Goal: Task Accomplishment & Management: Complete application form

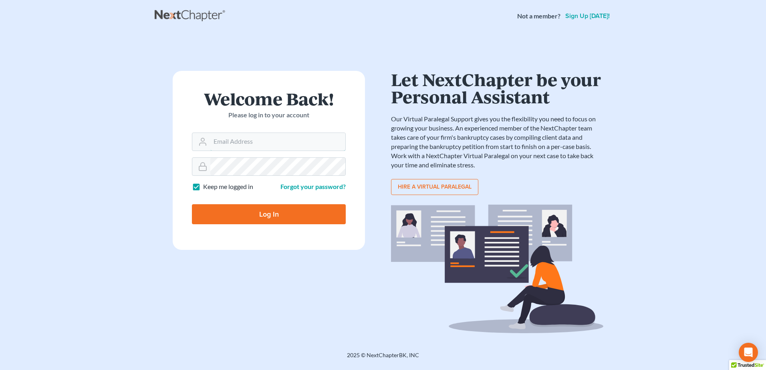
type input "[EMAIL_ADDRESS][DOMAIN_NAME]"
click at [238, 215] on input "Log In" at bounding box center [269, 214] width 154 height 20
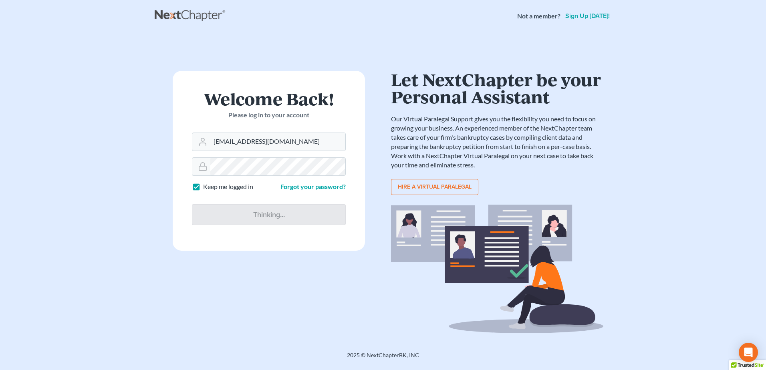
type input "Thinking..."
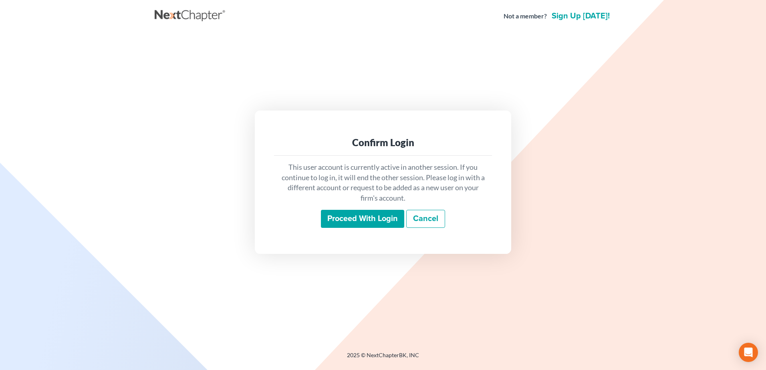
click at [360, 223] on input "Proceed with login" at bounding box center [362, 219] width 83 height 18
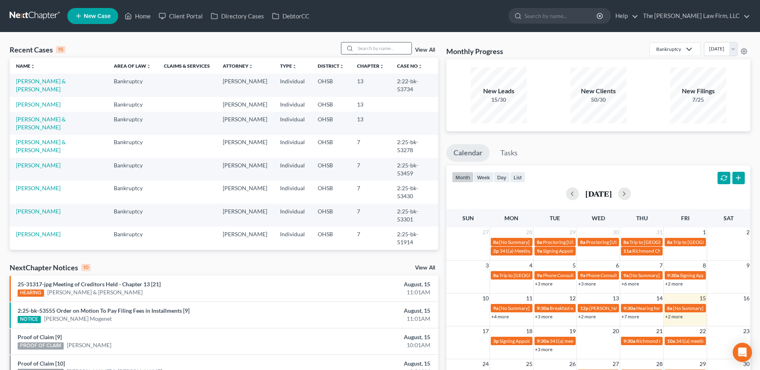
click at [374, 48] on input "search" at bounding box center [383, 48] width 56 height 12
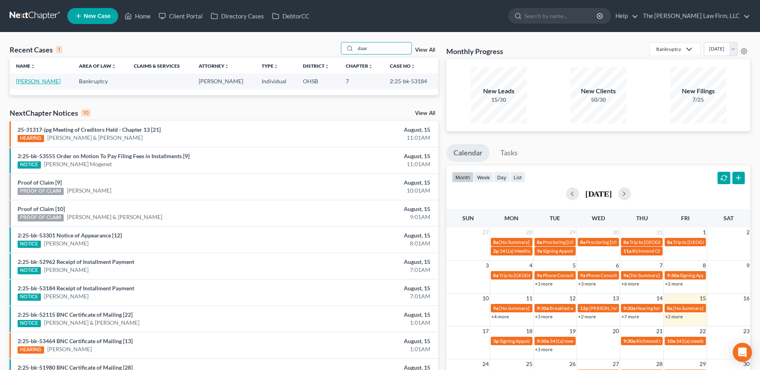
type input "daar"
click at [45, 80] on link "Shears, Daarina" at bounding box center [38, 81] width 44 height 7
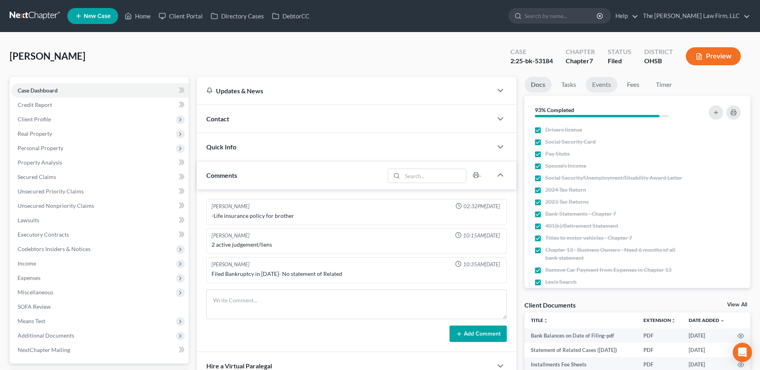
click at [600, 85] on link "Events" at bounding box center [601, 85] width 32 height 16
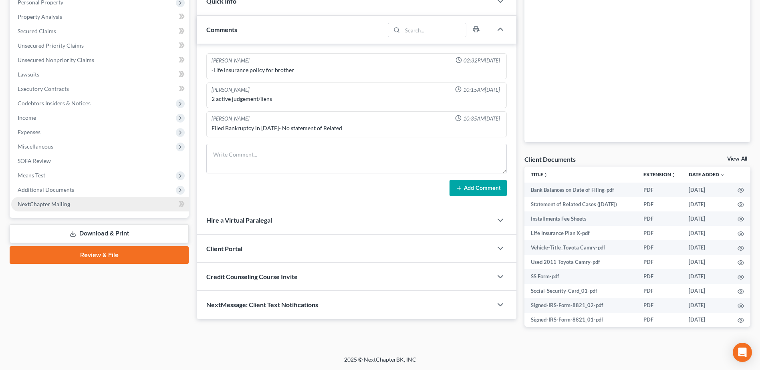
click at [78, 197] on link "NextChapter Mailing" at bounding box center [99, 204] width 177 height 14
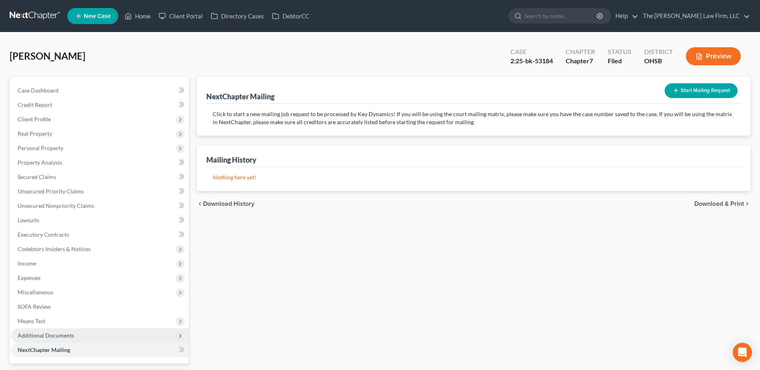
click at [56, 334] on span "Additional Documents" at bounding box center [46, 335] width 56 height 7
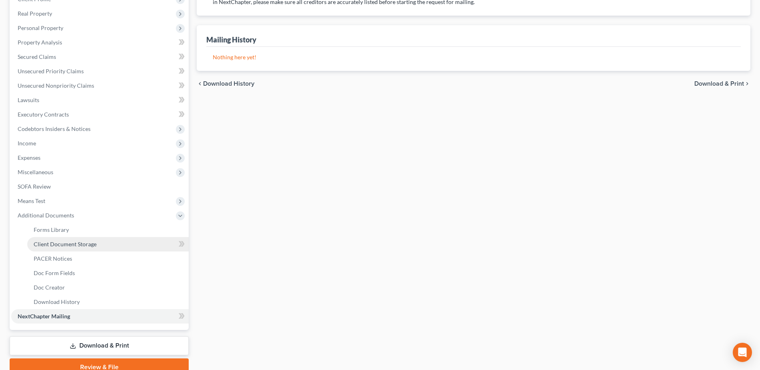
click at [89, 249] on link "Client Document Storage" at bounding box center [107, 244] width 161 height 14
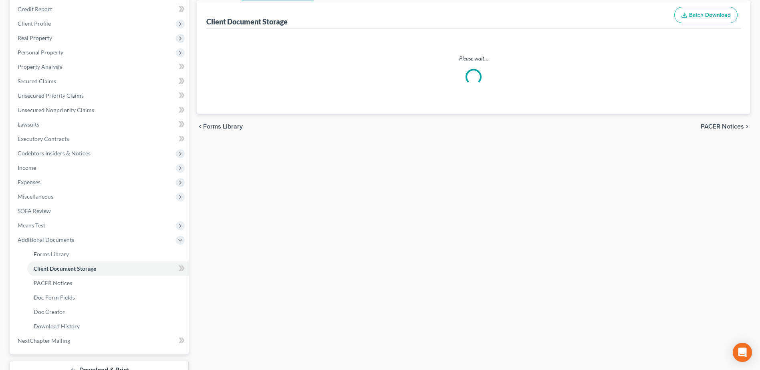
scroll to position [29, 0]
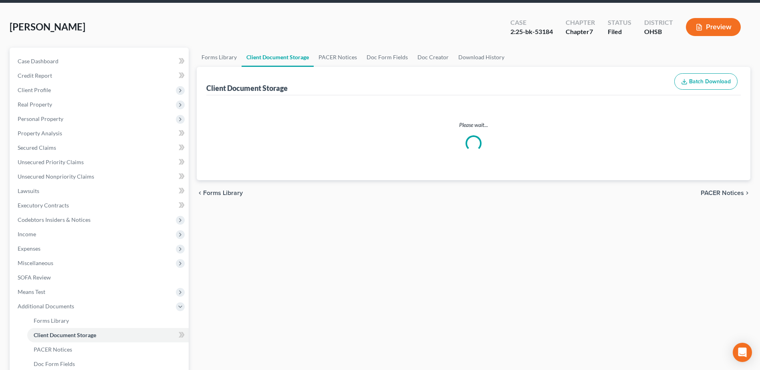
select select "61"
select select "7"
select select "37"
select select "53"
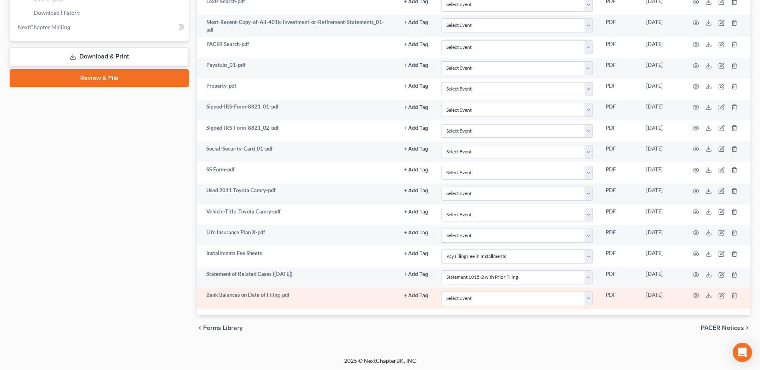
scroll to position [410, 0]
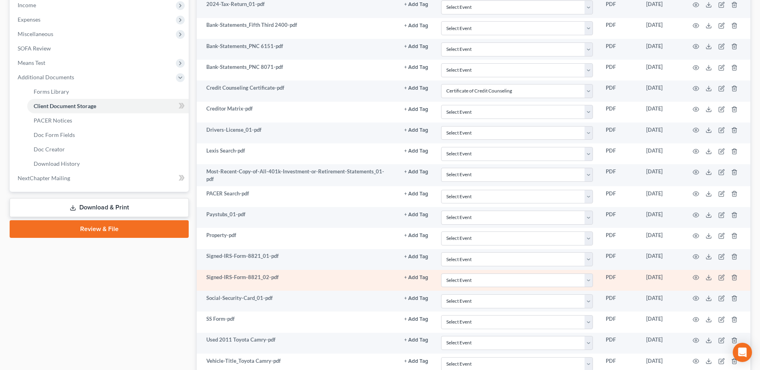
select select "61"
select select "7"
select select "37"
select select "53"
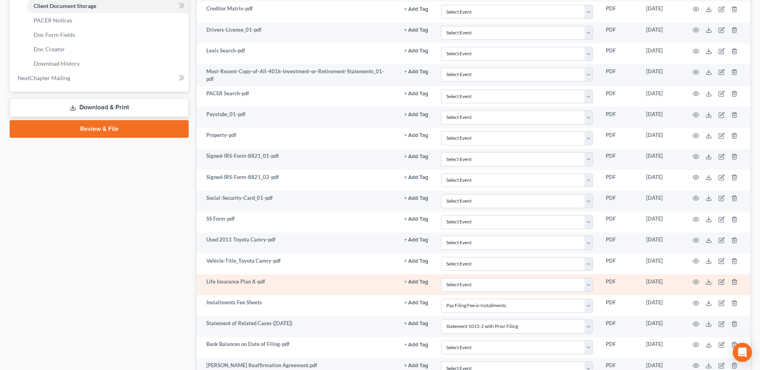
scroll to position [429, 0]
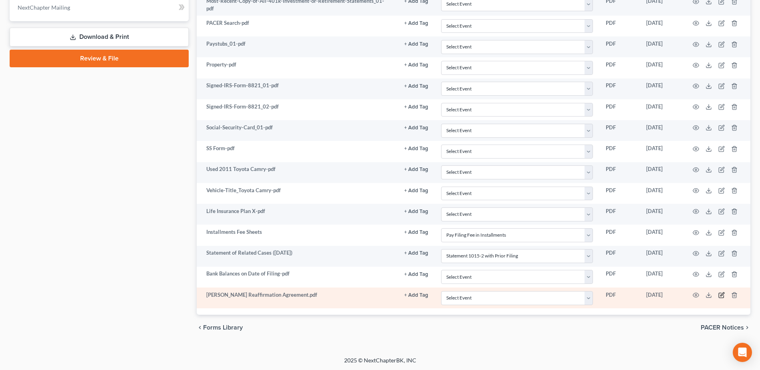
click at [723, 295] on icon "button" at bounding box center [721, 295] width 6 height 6
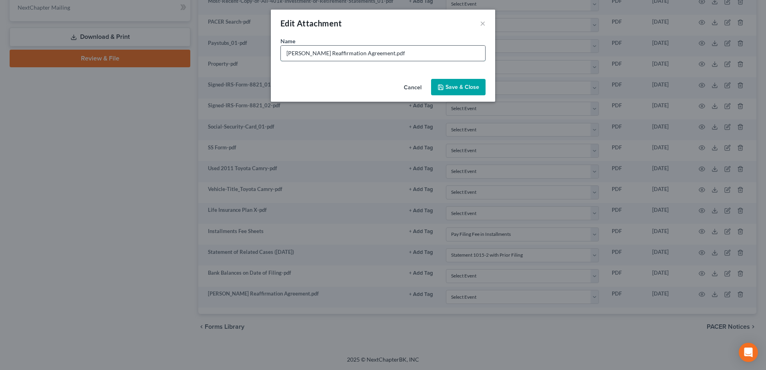
drag, startPoint x: 396, startPoint y: 51, endPoint x: 374, endPoint y: 53, distance: 22.1
click at [373, 49] on input "D- Shears Reaffirmation Agreement.pdf" at bounding box center [383, 53] width 204 height 15
drag, startPoint x: 310, startPoint y: 54, endPoint x: 124, endPoint y: 55, distance: 185.4
click at [129, 55] on div "Edit Attachment × Name * D- Shears Reaffirmation Agreement Cancel Save & Close" at bounding box center [383, 185] width 766 height 370
type input "Reaffirmation Agreement"
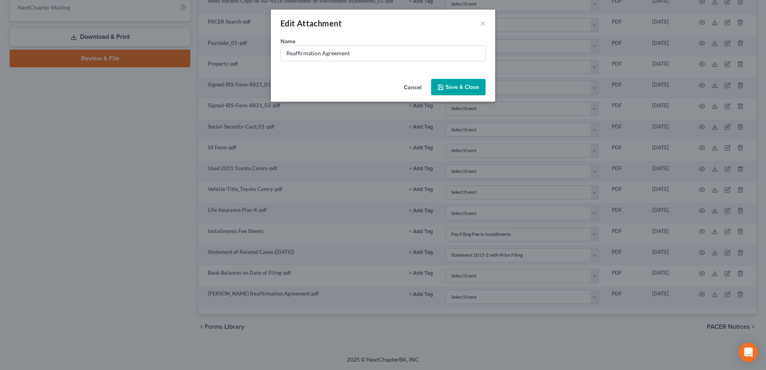
click at [449, 84] on span "Save & Close" at bounding box center [462, 87] width 34 height 7
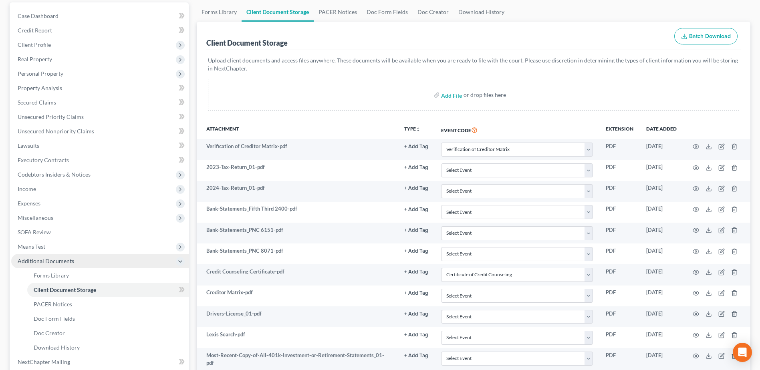
scroll to position [0, 0]
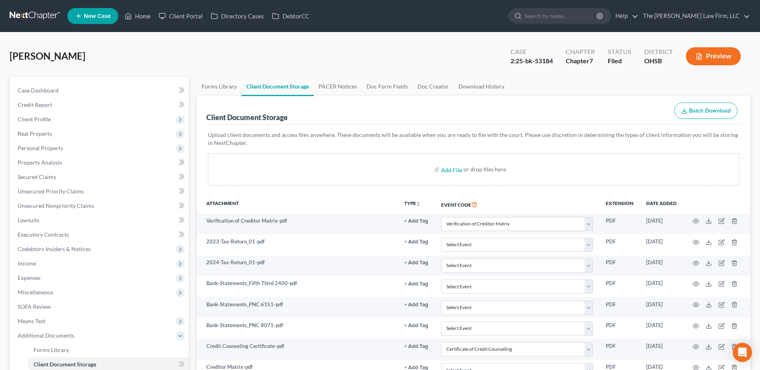
click at [46, 13] on link at bounding box center [35, 16] width 51 height 14
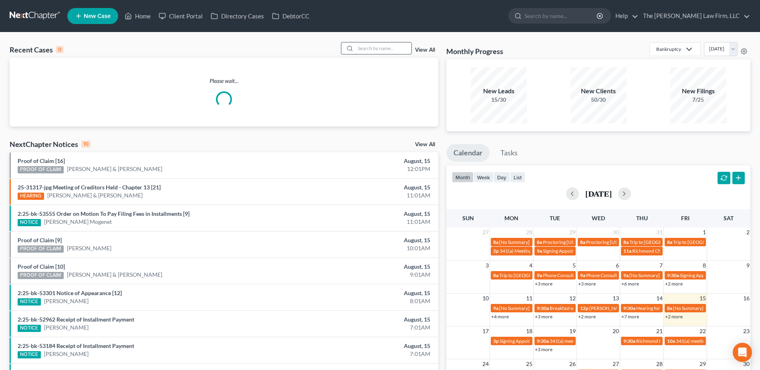
click at [373, 52] on input "search" at bounding box center [383, 48] width 56 height 12
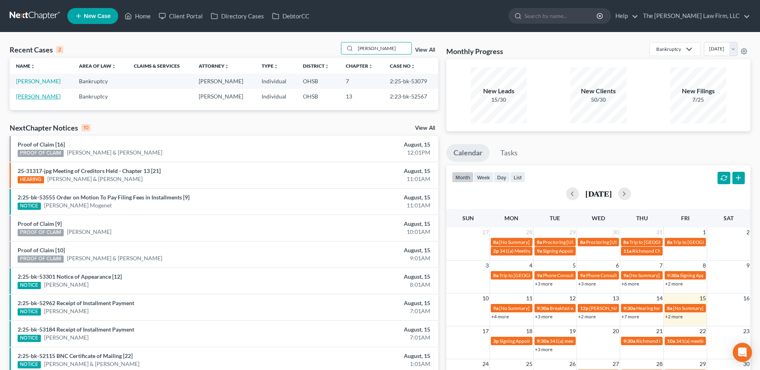
type input "eller"
click at [31, 95] on link "[PERSON_NAME]" at bounding box center [38, 96] width 44 height 7
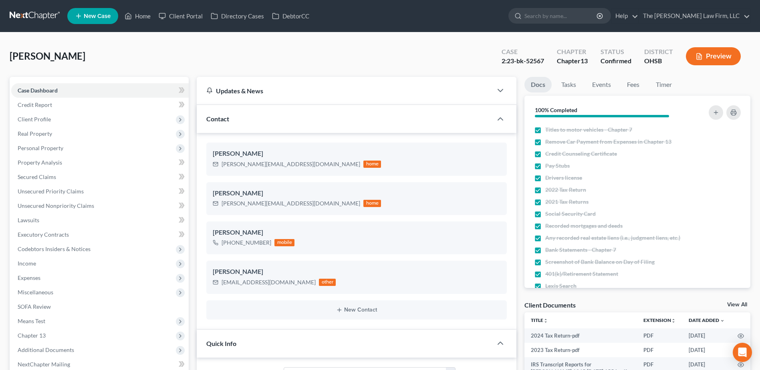
scroll to position [919, 0]
click at [28, 11] on link at bounding box center [35, 16] width 51 height 14
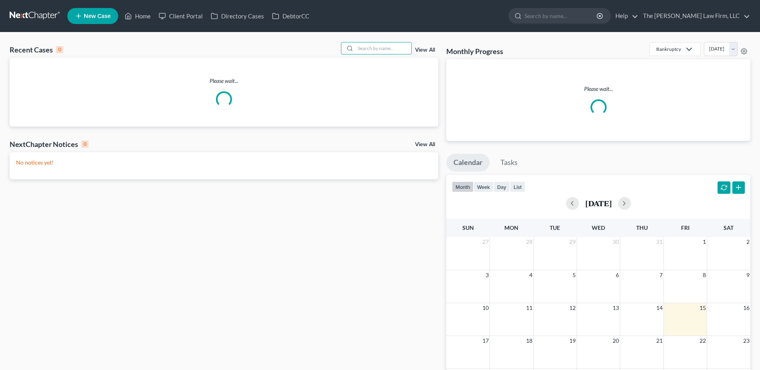
click at [402, 44] on input "search" at bounding box center [383, 48] width 56 height 12
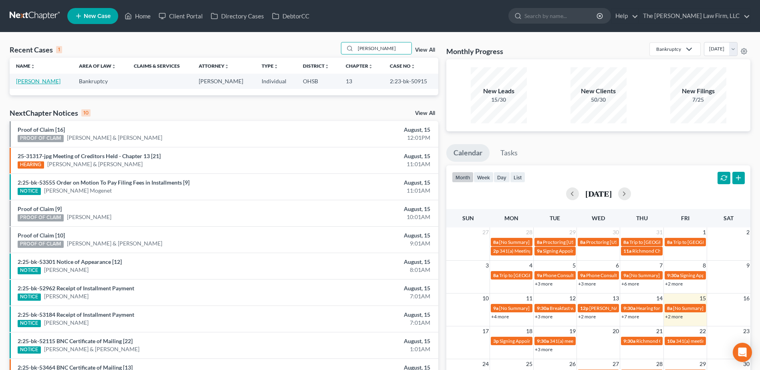
type input "exline"
click at [31, 81] on link "[PERSON_NAME]" at bounding box center [38, 81] width 44 height 7
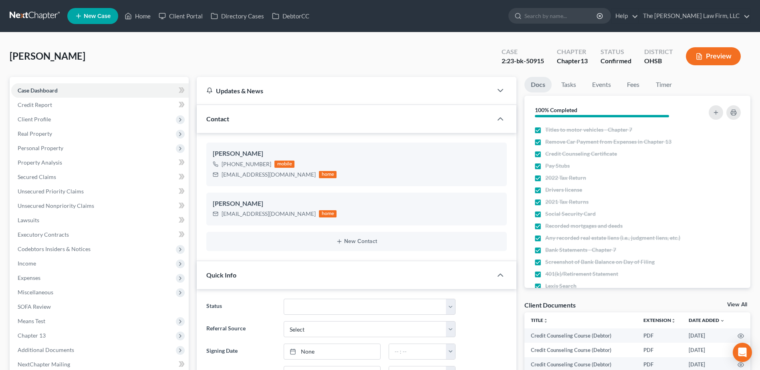
click at [27, 12] on link at bounding box center [35, 16] width 51 height 14
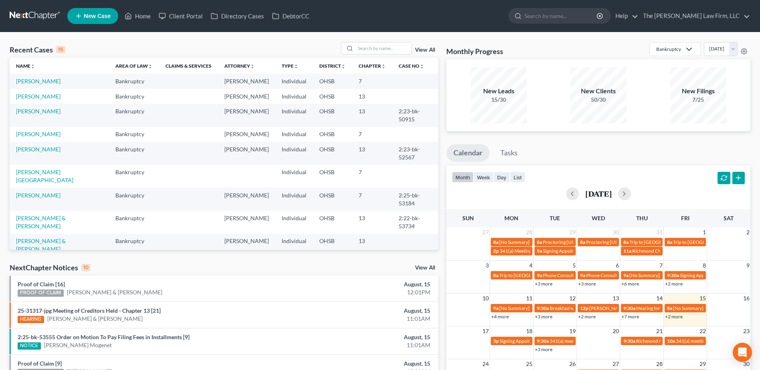
click at [428, 47] on div "View All" at bounding box center [390, 48] width 98 height 12
click at [427, 51] on link "View All" at bounding box center [425, 50] width 20 height 6
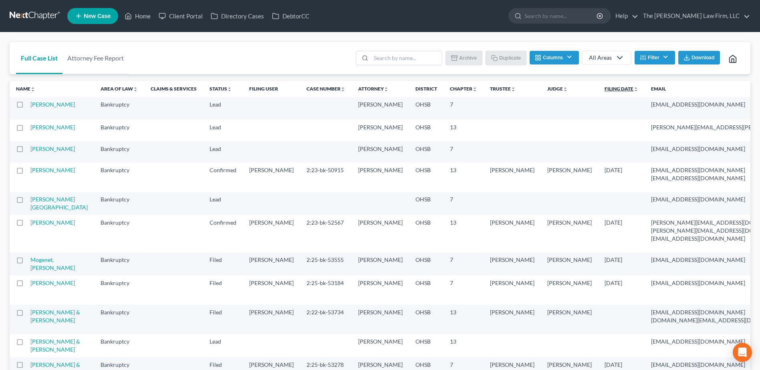
click at [604, 89] on link "Filing Date unfold_more expand_more expand_less" at bounding box center [621, 89] width 34 height 6
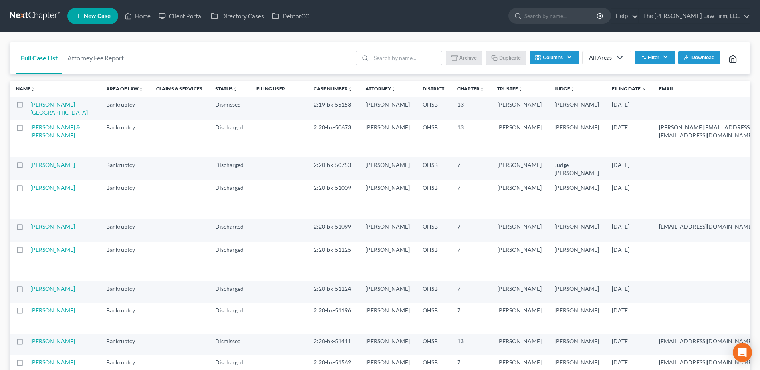
click at [612, 91] on link "Filing Date unfold_more expand_more expand_less" at bounding box center [629, 89] width 34 height 6
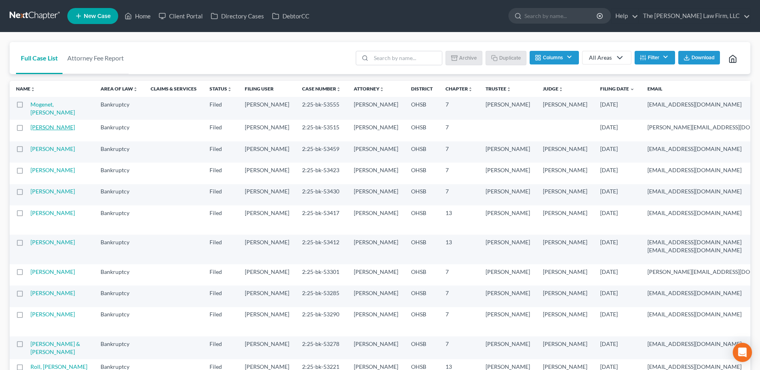
click at [42, 131] on link "[PERSON_NAME]" at bounding box center [52, 127] width 44 height 7
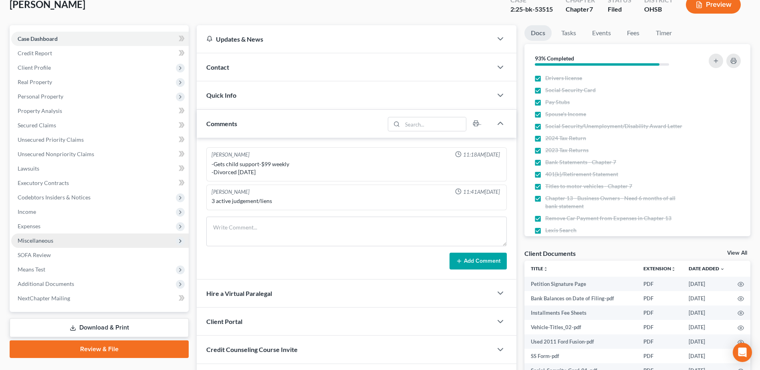
scroll to position [80, 0]
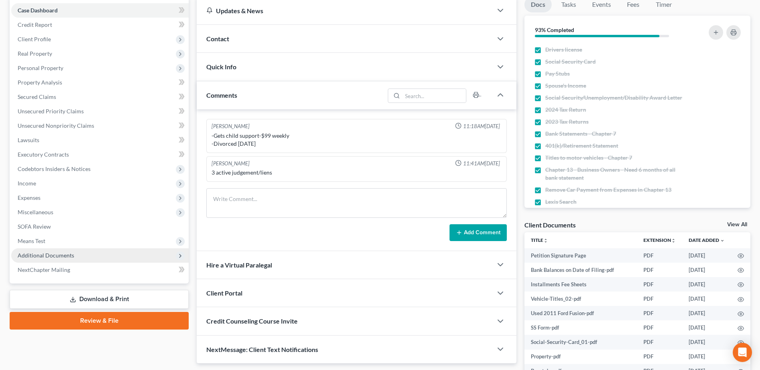
click at [52, 252] on span "Additional Documents" at bounding box center [46, 255] width 56 height 7
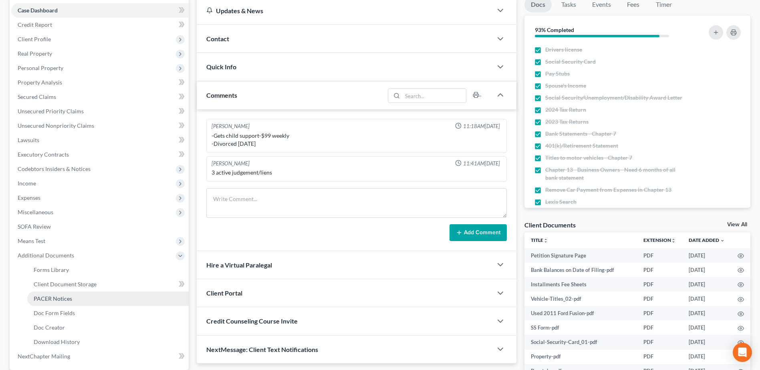
click at [55, 294] on link "PACER Notices" at bounding box center [107, 299] width 161 height 14
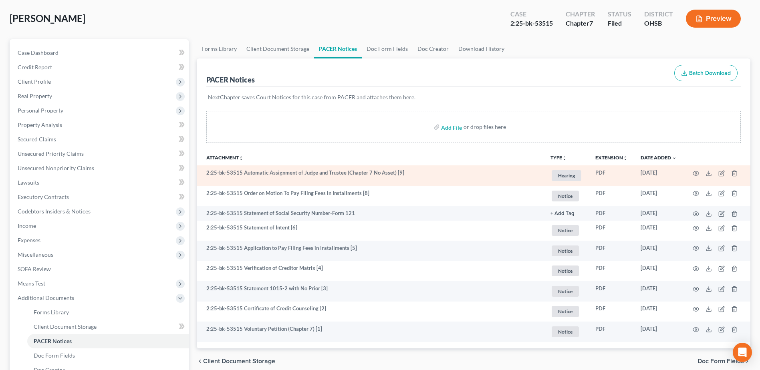
scroll to position [40, 0]
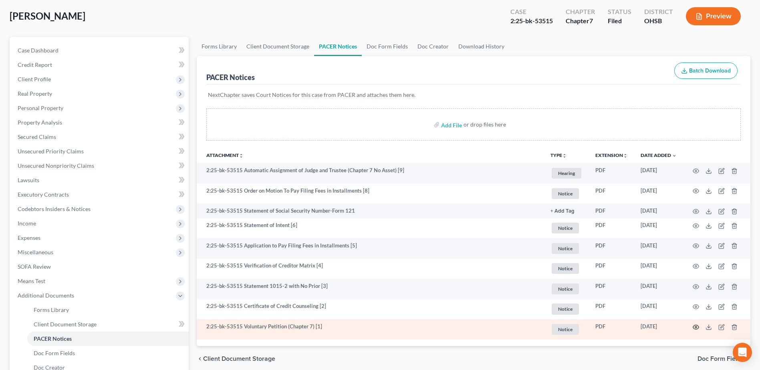
click at [694, 328] on icon "button" at bounding box center [696, 327] width 6 height 4
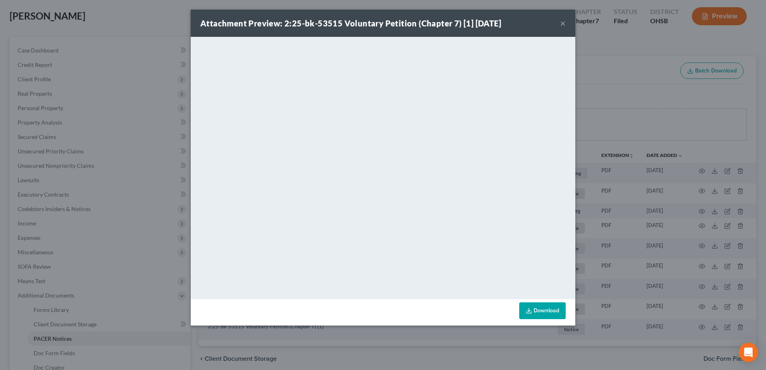
click at [563, 23] on button "×" at bounding box center [563, 23] width 6 height 10
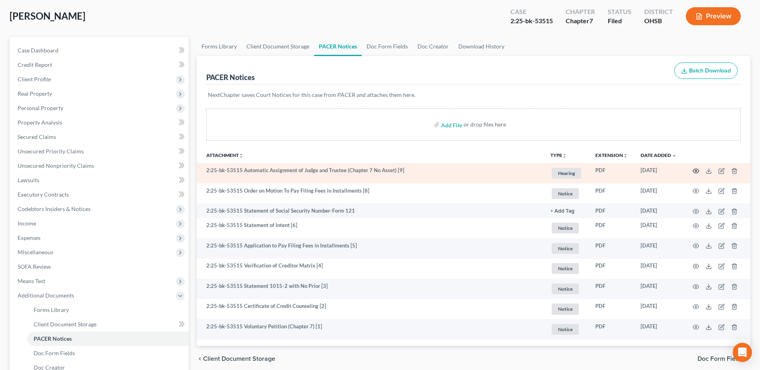
click at [696, 171] on circle "button" at bounding box center [696, 171] width 2 height 2
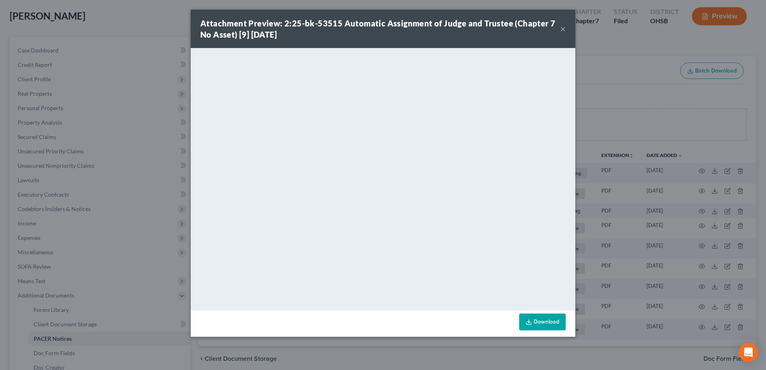
click at [561, 28] on button "×" at bounding box center [563, 29] width 6 height 10
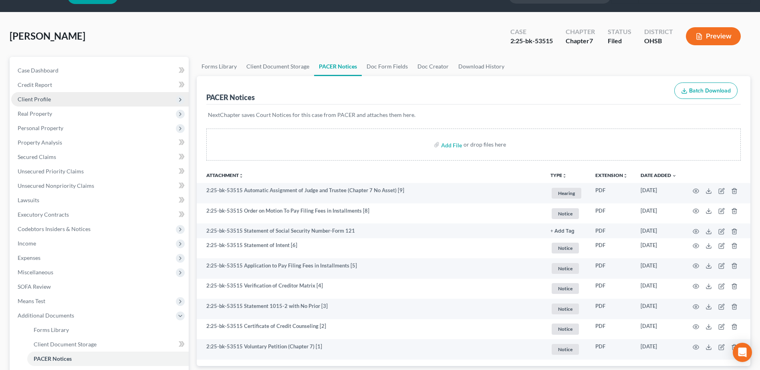
scroll to position [0, 0]
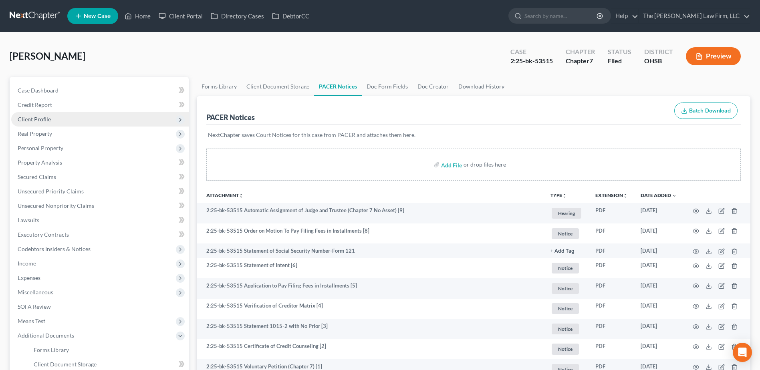
click at [58, 119] on span "Client Profile" at bounding box center [99, 119] width 177 height 14
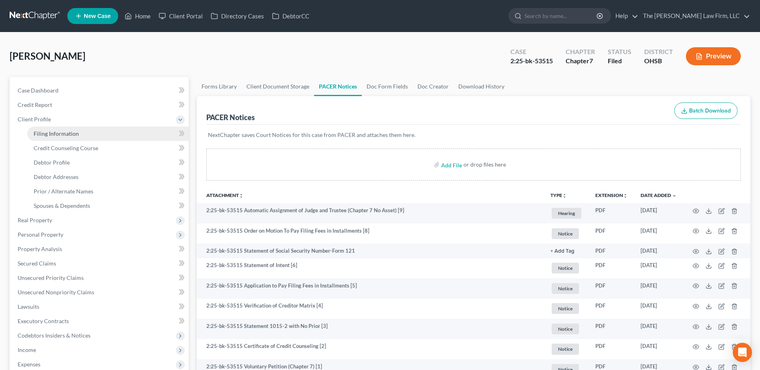
click at [64, 133] on span "Filing Information" at bounding box center [56, 133] width 45 height 7
select select "1"
select select "0"
select select "62"
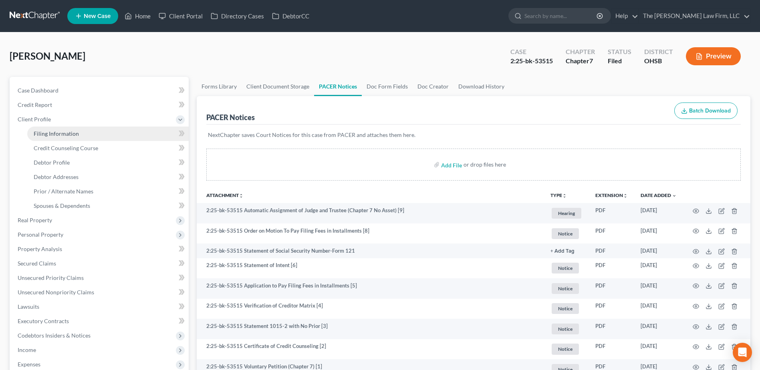
select select "0"
select select "36"
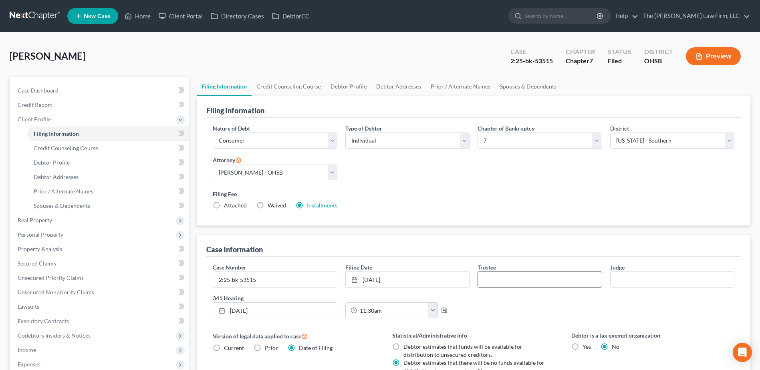
click at [492, 278] on input "text" at bounding box center [539, 279] width 123 height 15
type input "Myron Terlecky"
click at [613, 283] on input "text" at bounding box center [671, 279] width 123 height 15
type input "Hoffman"
click at [44, 9] on link at bounding box center [35, 16] width 51 height 14
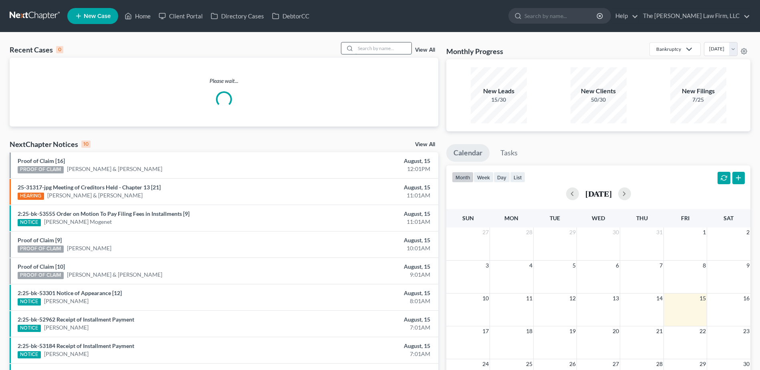
click at [382, 48] on input "search" at bounding box center [383, 48] width 56 height 12
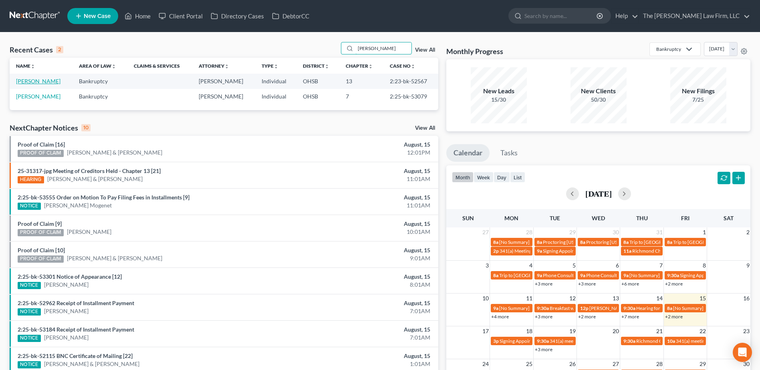
type input "eller"
click at [33, 84] on link "[PERSON_NAME]" at bounding box center [38, 81] width 44 height 7
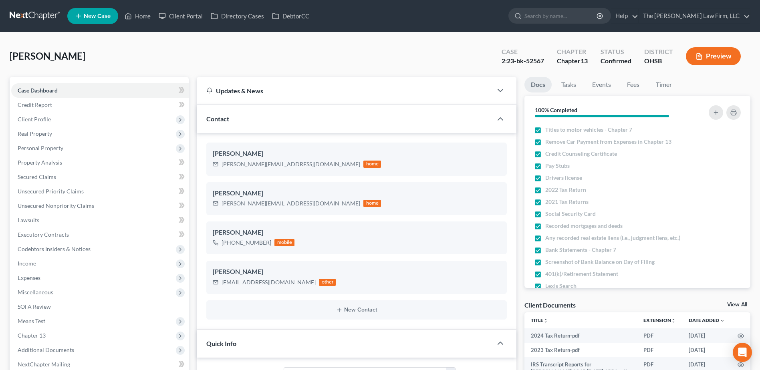
scroll to position [919, 0]
click at [35, 119] on span "Client Profile" at bounding box center [34, 119] width 33 height 7
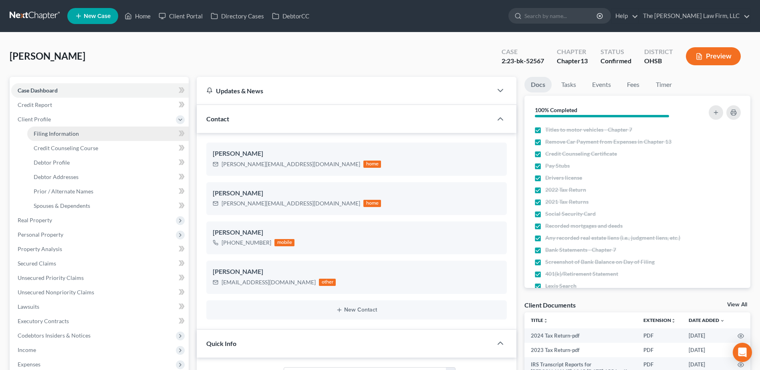
click at [46, 133] on span "Filing Information" at bounding box center [56, 133] width 45 height 7
select select "1"
select select "0"
select select "3"
select select "22"
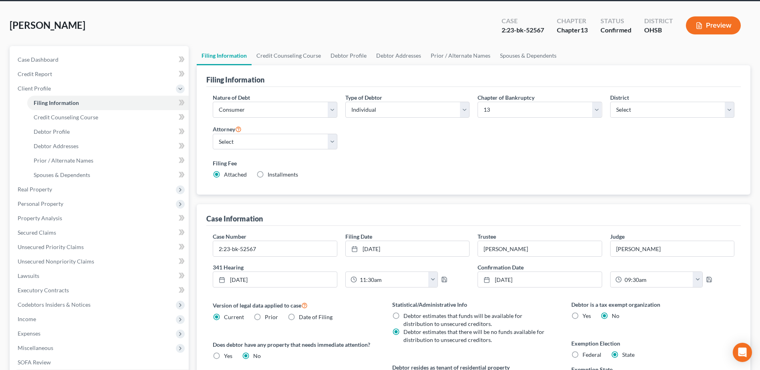
scroll to position [171, 0]
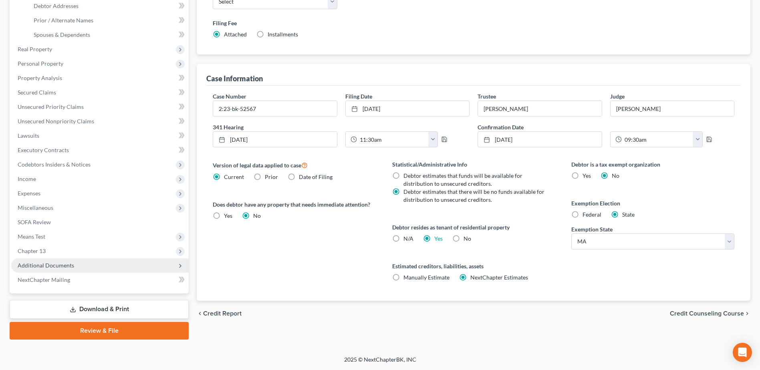
click at [54, 265] on span "Additional Documents" at bounding box center [46, 265] width 56 height 7
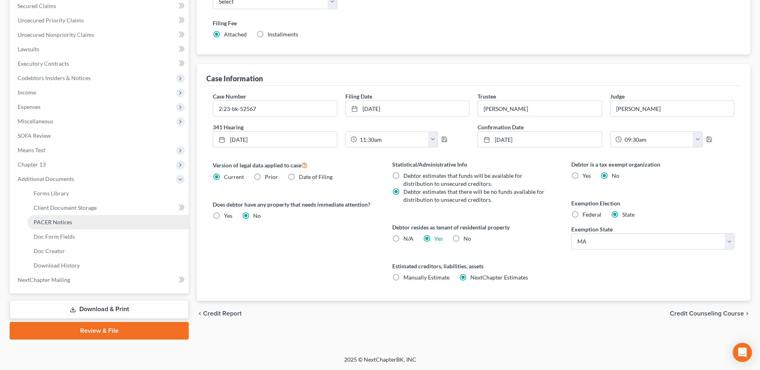
click at [47, 222] on span "PACER Notices" at bounding box center [53, 222] width 38 height 7
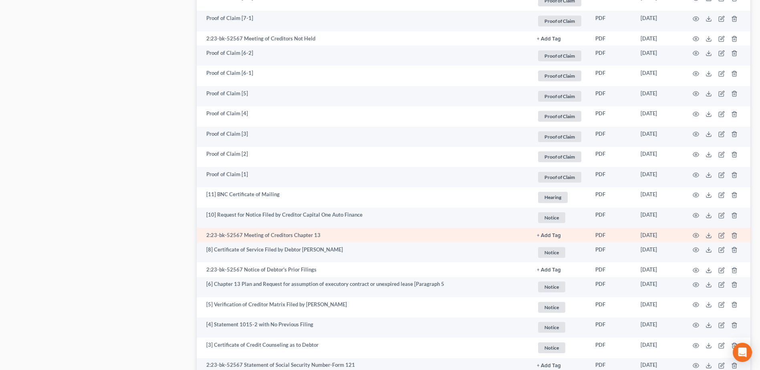
scroll to position [961, 0]
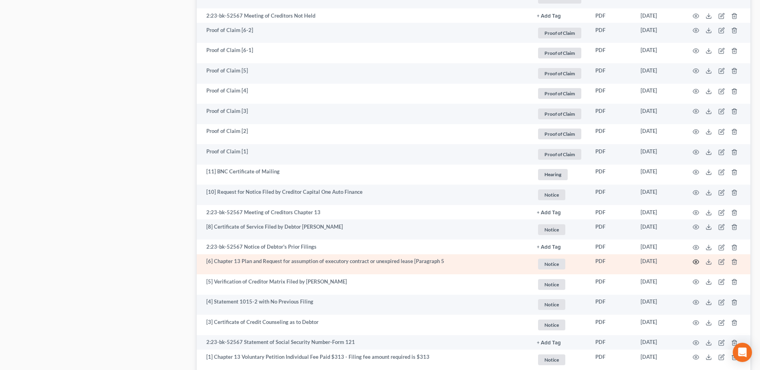
click at [694, 262] on icon "button" at bounding box center [695, 262] width 6 height 6
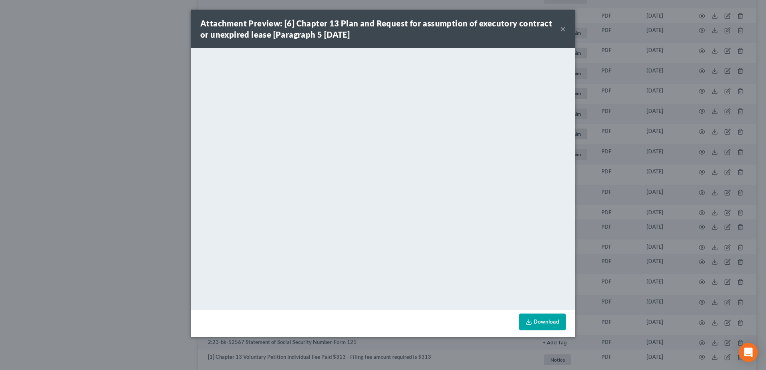
click at [562, 27] on button "×" at bounding box center [563, 29] width 6 height 10
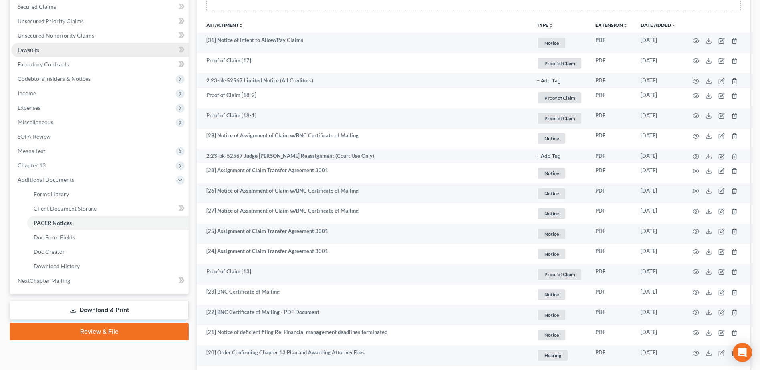
scroll to position [0, 0]
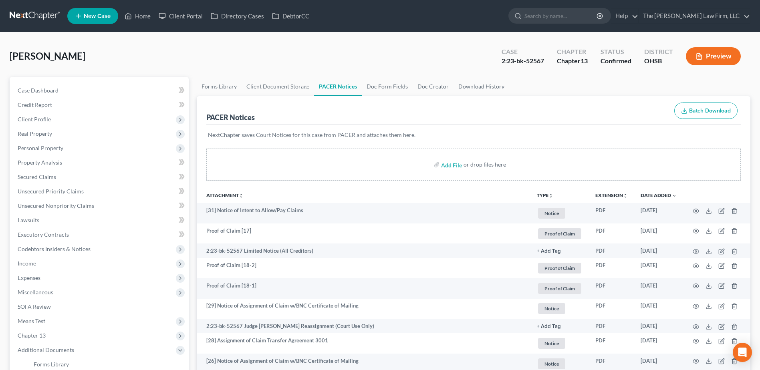
click at [39, 13] on link at bounding box center [35, 16] width 51 height 14
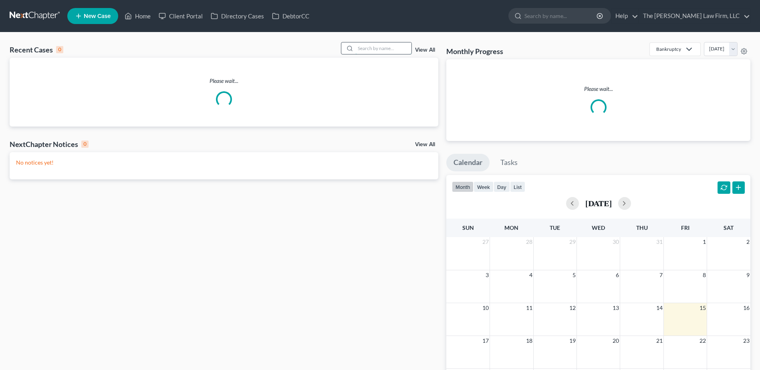
click at [370, 47] on input "search" at bounding box center [383, 48] width 56 height 12
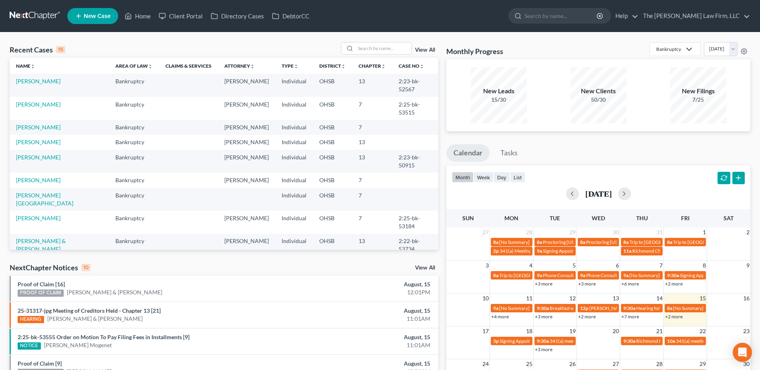
click at [426, 270] on link "View All" at bounding box center [425, 268] width 20 height 6
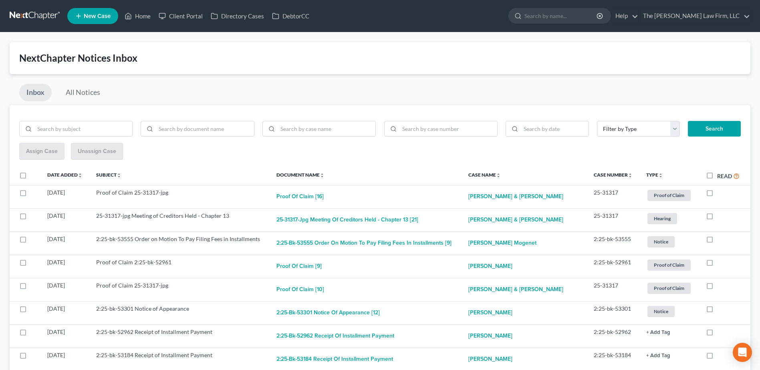
click at [717, 176] on label "Read" at bounding box center [728, 175] width 22 height 9
click at [720, 176] on input "Read" at bounding box center [722, 173] width 5 height 5
checkbox input "true"
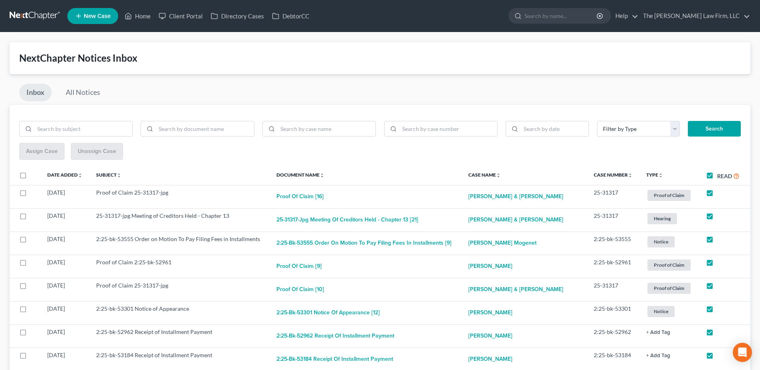
checkbox input "true"
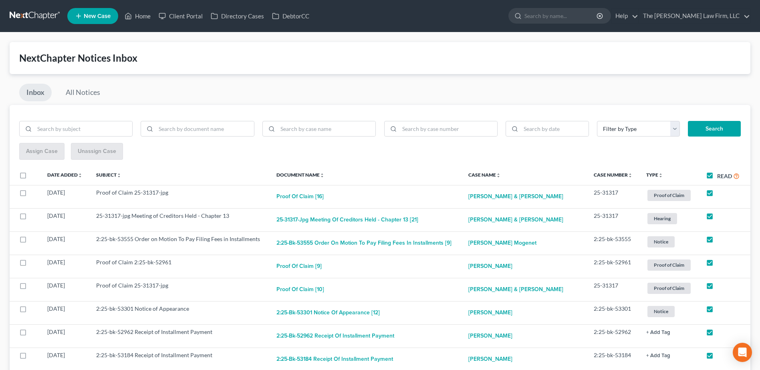
checkbox input "true"
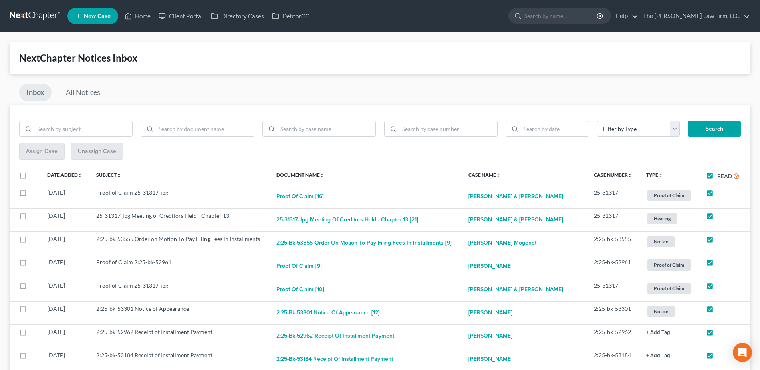
checkbox input "true"
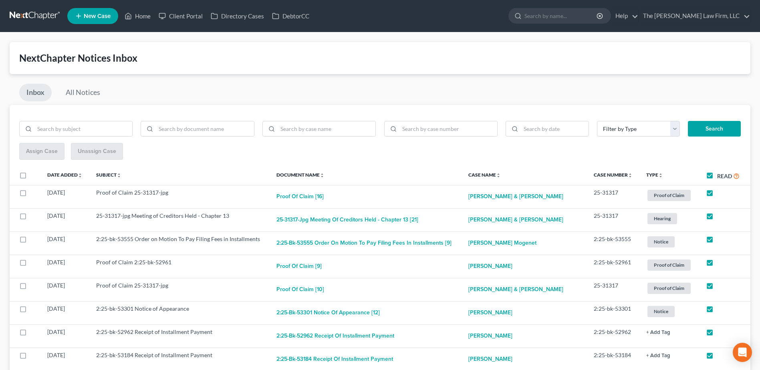
checkbox input "true"
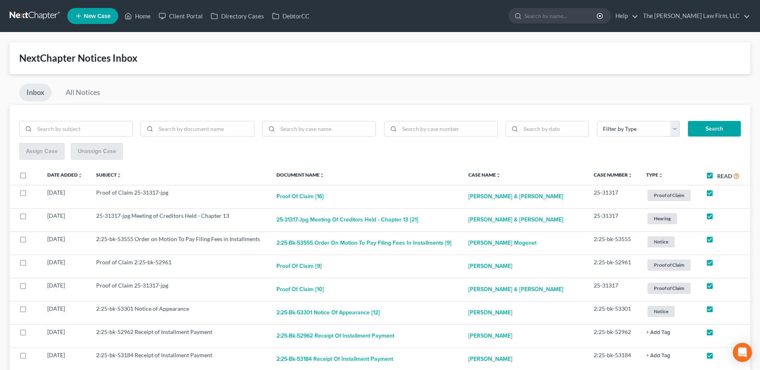
checkbox input "true"
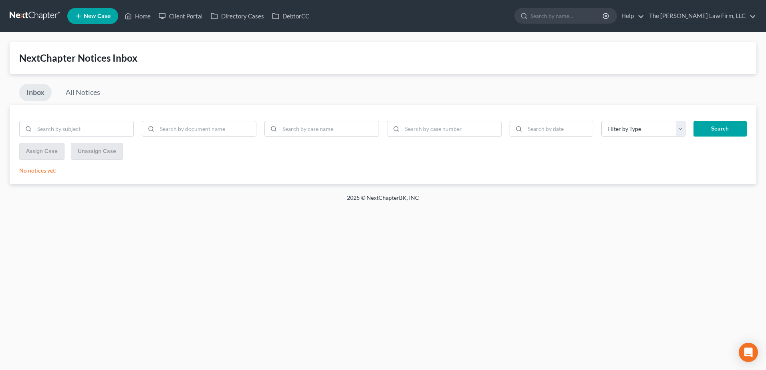
click at [40, 14] on link at bounding box center [35, 16] width 51 height 14
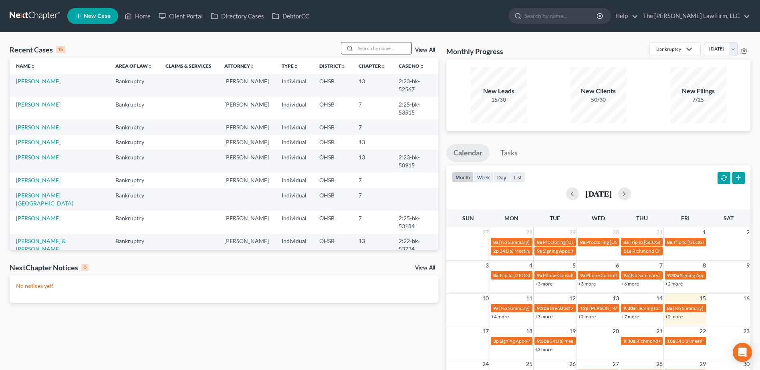
click at [388, 51] on input "search" at bounding box center [383, 48] width 56 height 12
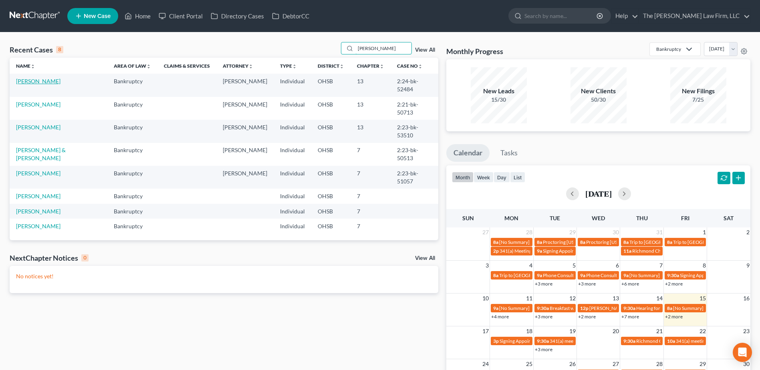
type input "[PERSON_NAME]"
click at [30, 81] on link "[PERSON_NAME]" at bounding box center [38, 81] width 44 height 7
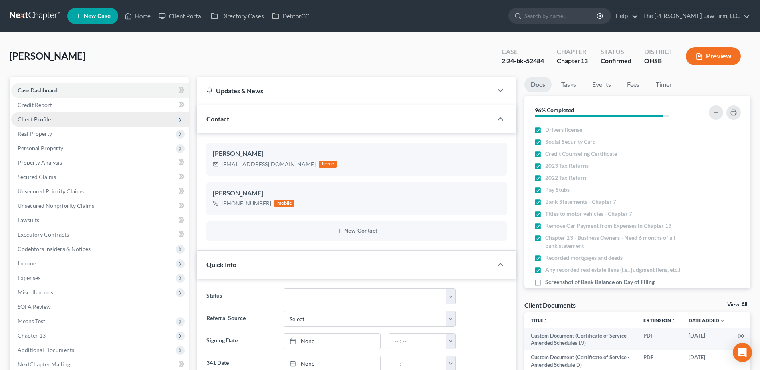
scroll to position [356, 0]
click at [50, 118] on span "Client Profile" at bounding box center [34, 119] width 33 height 7
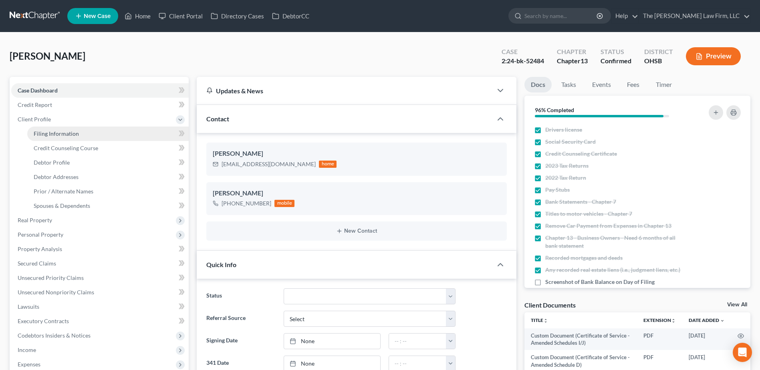
click at [52, 131] on span "Filing Information" at bounding box center [56, 133] width 45 height 7
select select "1"
select select "0"
select select "3"
select select "36"
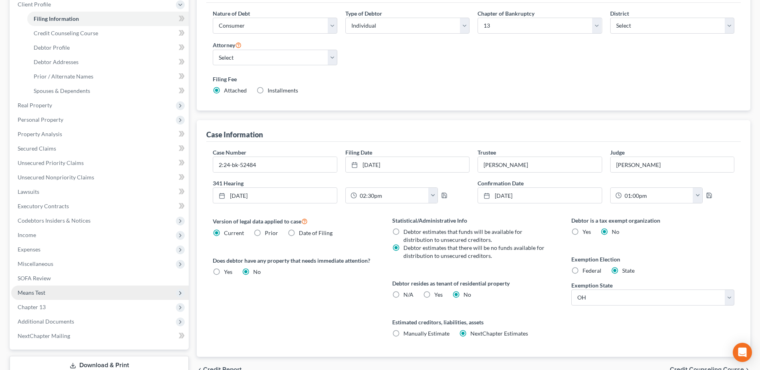
scroll to position [120, 0]
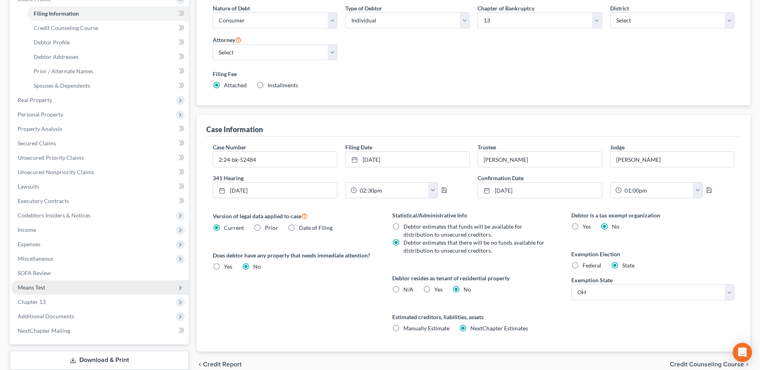
click at [29, 283] on span "Means Test" at bounding box center [99, 287] width 177 height 14
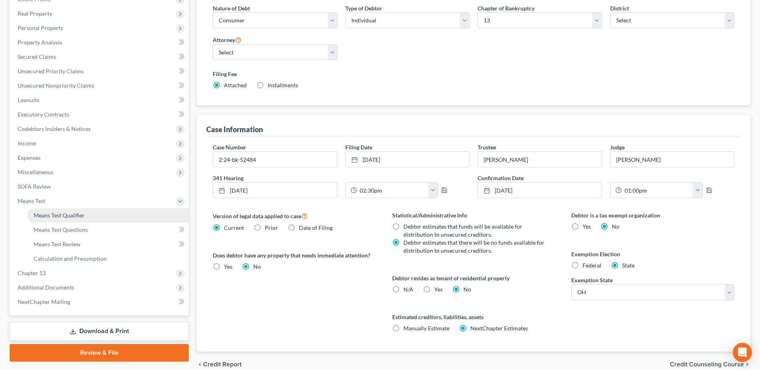
click at [68, 215] on span "Means Test Qualifier" at bounding box center [59, 215] width 51 height 7
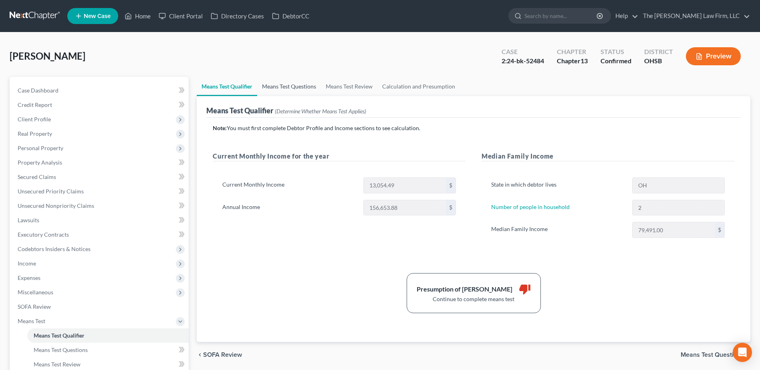
click at [300, 87] on link "Means Test Questions" at bounding box center [289, 86] width 64 height 19
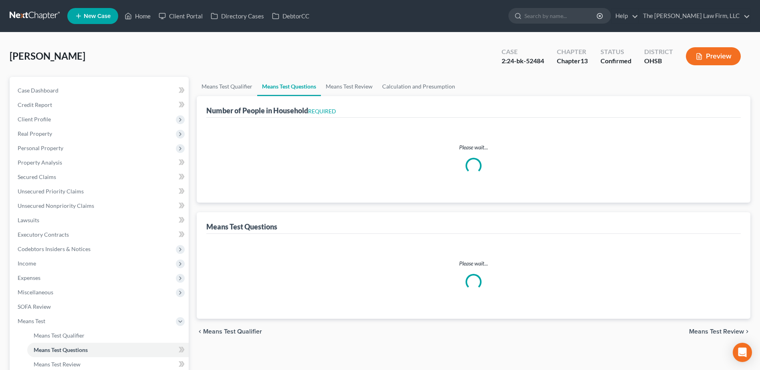
select select "1"
select select "60"
select select "1"
select select "60"
select select "0"
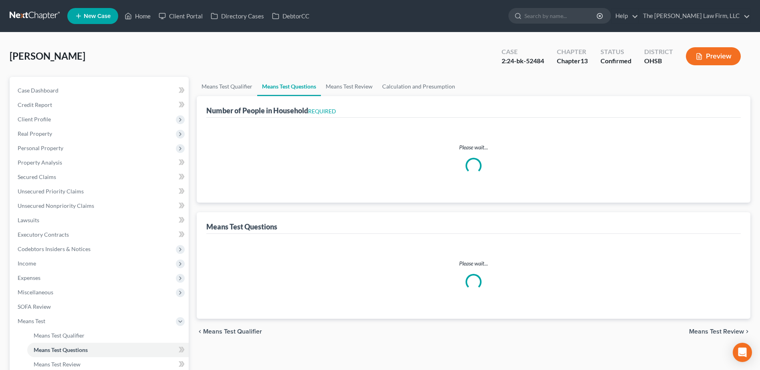
select select "60"
select select "0"
select select "60"
select select "2"
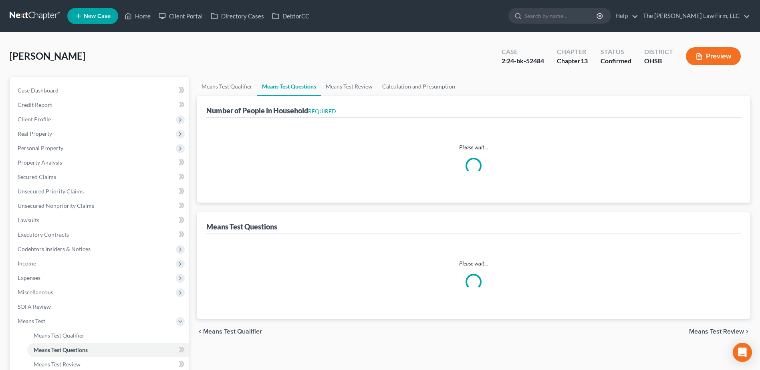
select select "3"
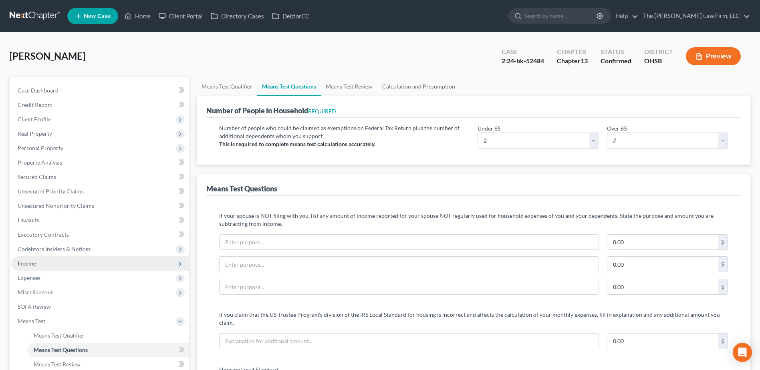
click at [38, 263] on span "Income" at bounding box center [99, 263] width 177 height 14
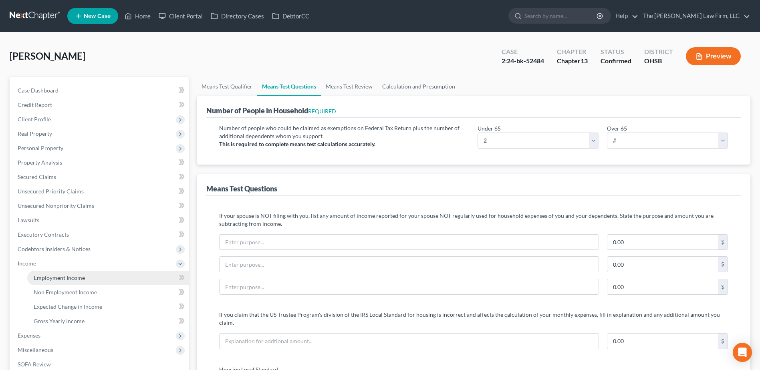
click at [48, 278] on span "Employment Income" at bounding box center [59, 277] width 51 height 7
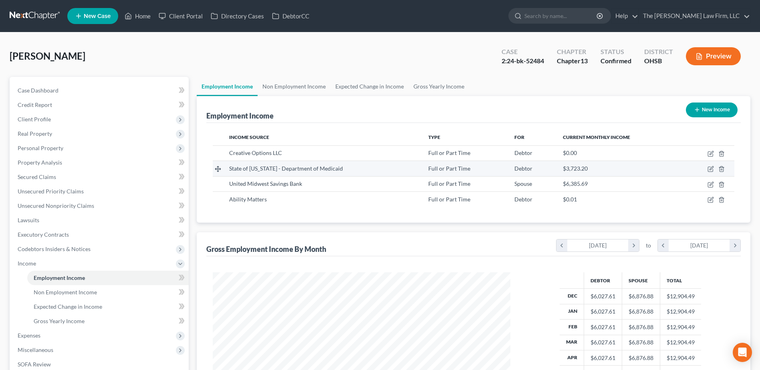
scroll to position [149, 313]
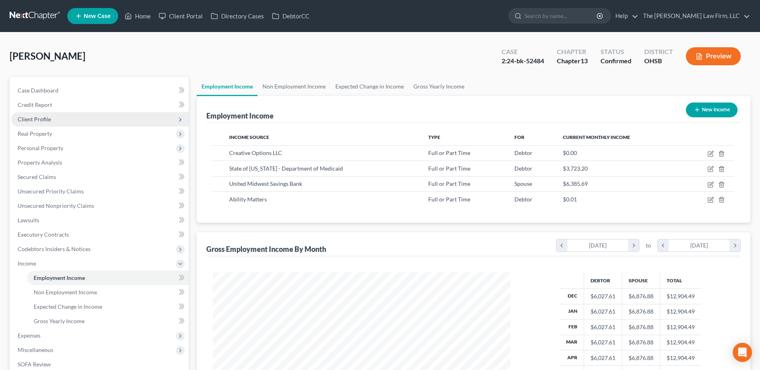
click at [53, 123] on span "Client Profile" at bounding box center [99, 119] width 177 height 14
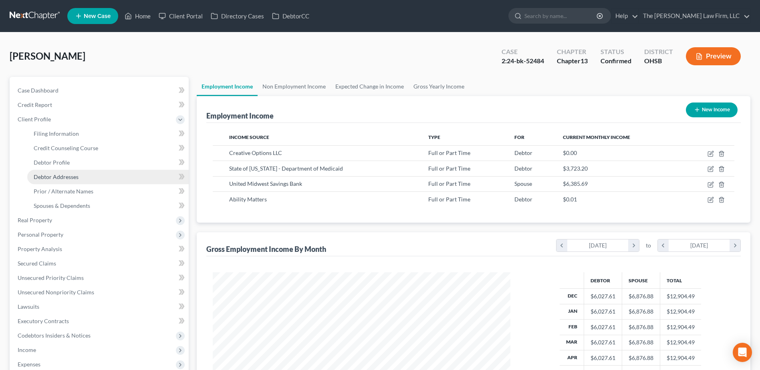
click at [62, 178] on span "Debtor Addresses" at bounding box center [56, 176] width 45 height 7
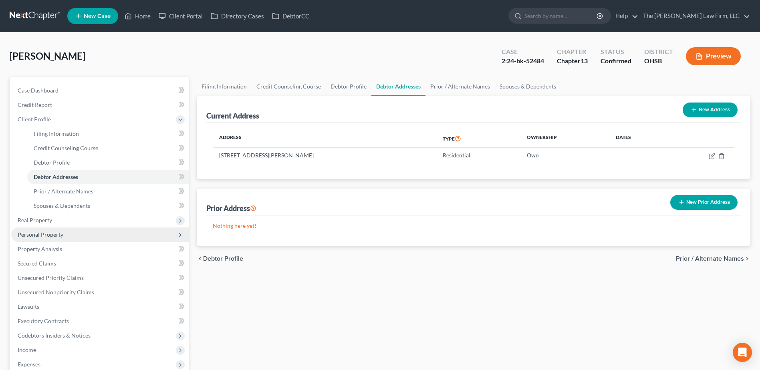
click at [39, 230] on span "Personal Property" at bounding box center [99, 234] width 177 height 14
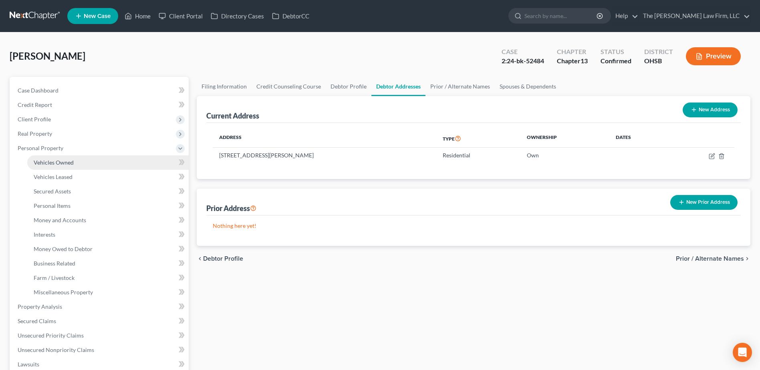
click at [58, 160] on span "Vehicles Owned" at bounding box center [54, 162] width 40 height 7
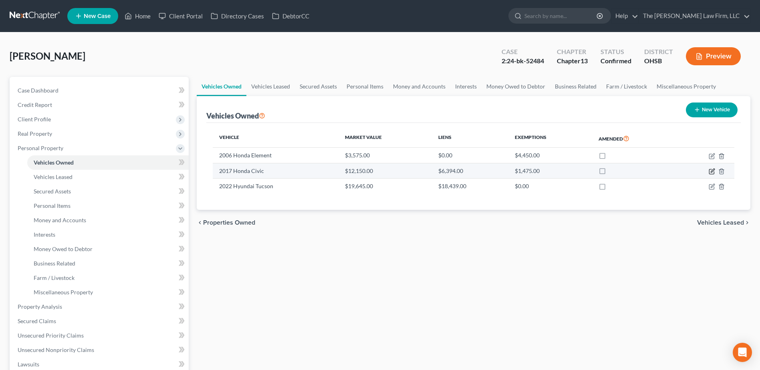
click at [714, 171] on icon "button" at bounding box center [711, 171] width 6 height 6
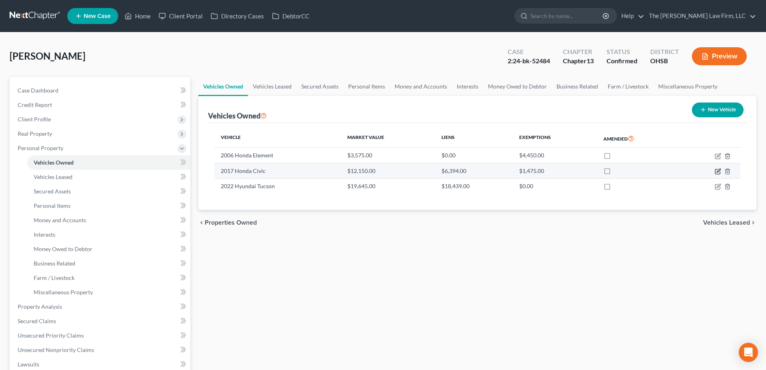
select select "0"
select select "9"
select select "2"
select select "0"
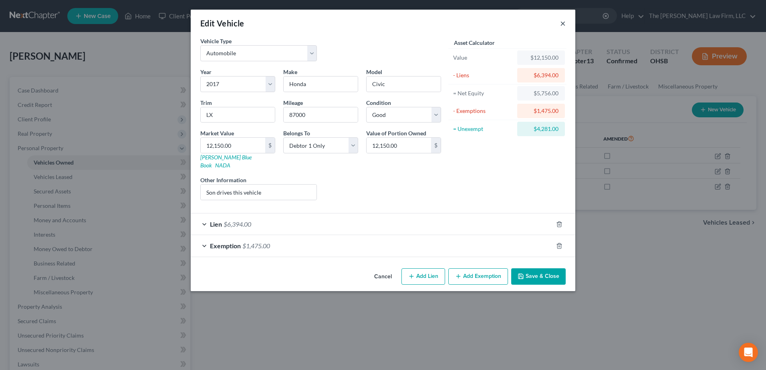
click at [563, 23] on button "×" at bounding box center [563, 23] width 6 height 10
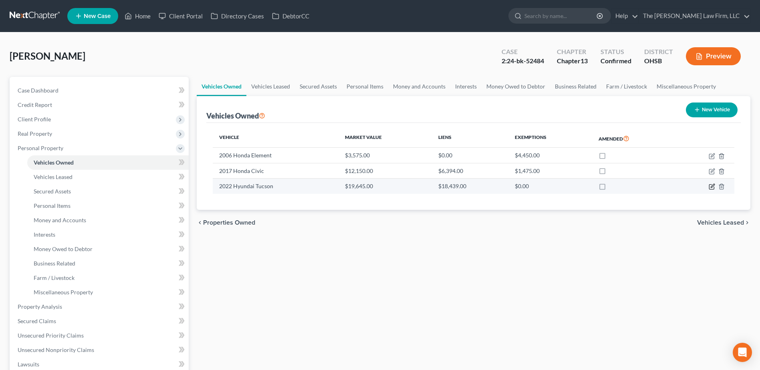
click at [714, 186] on icon "button" at bounding box center [711, 186] width 6 height 6
select select "0"
select select "4"
select select "2"
select select "0"
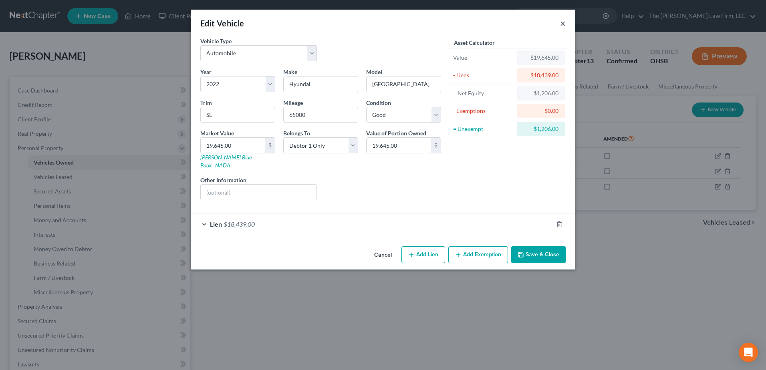
click at [563, 24] on button "×" at bounding box center [563, 23] width 6 height 10
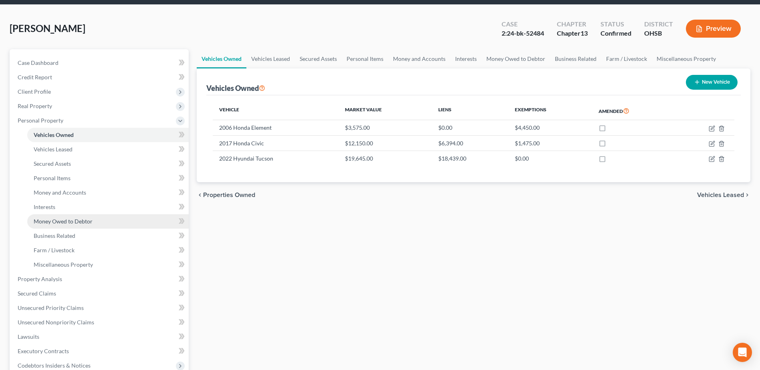
scroll to position [120, 0]
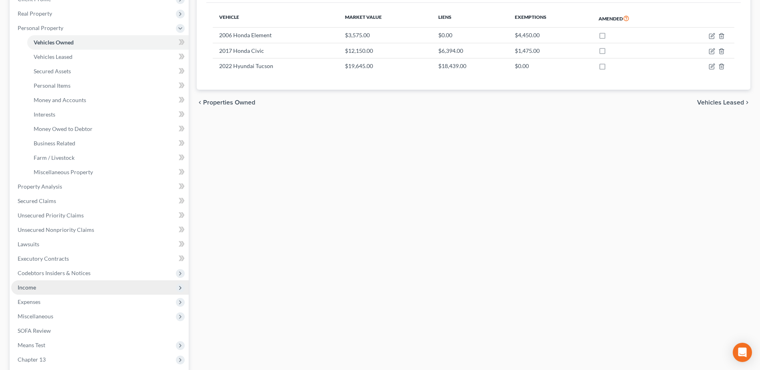
click at [24, 291] on span "Income" at bounding box center [99, 287] width 177 height 14
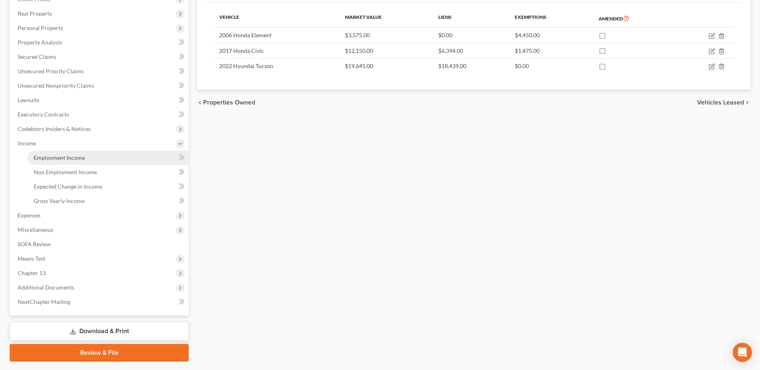
click at [69, 155] on span "Employment Income" at bounding box center [59, 157] width 51 height 7
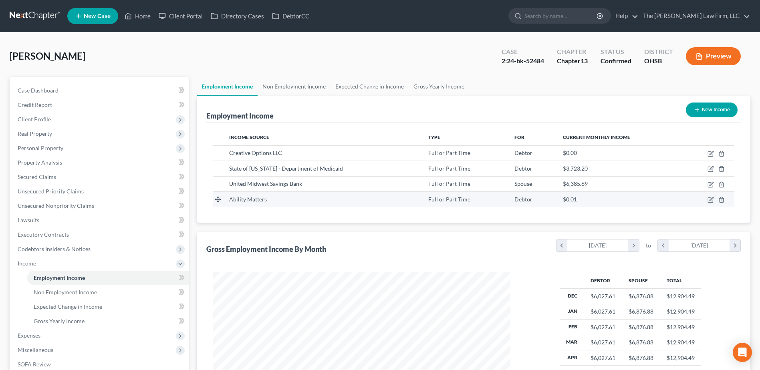
scroll to position [149, 313]
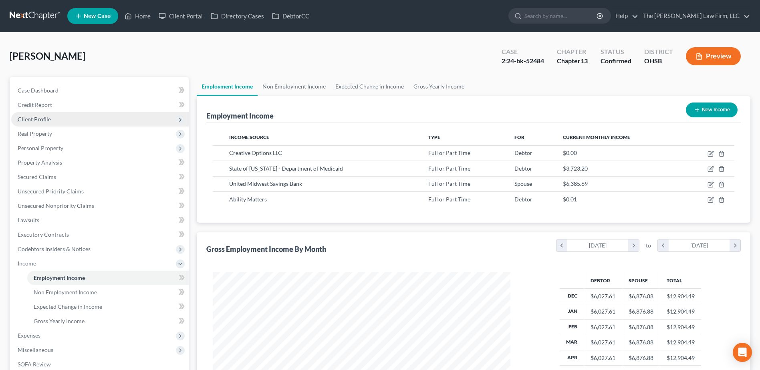
click at [56, 122] on span "Client Profile" at bounding box center [99, 119] width 177 height 14
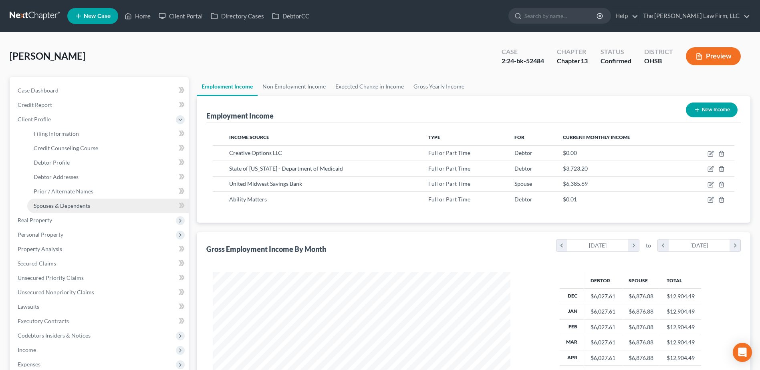
click at [53, 205] on span "Spouses & Dependents" at bounding box center [62, 205] width 56 height 7
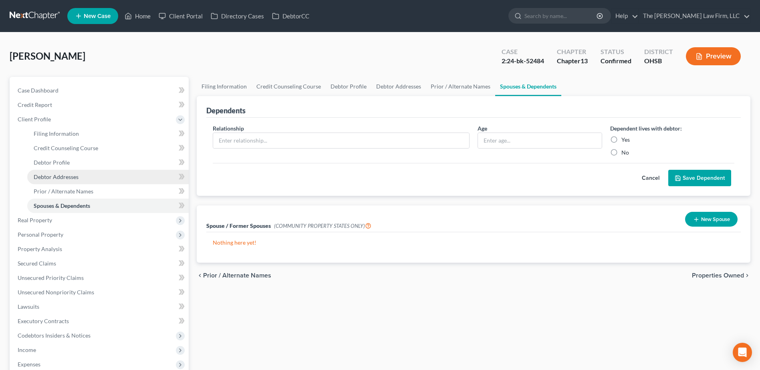
click at [55, 177] on span "Debtor Addresses" at bounding box center [56, 176] width 45 height 7
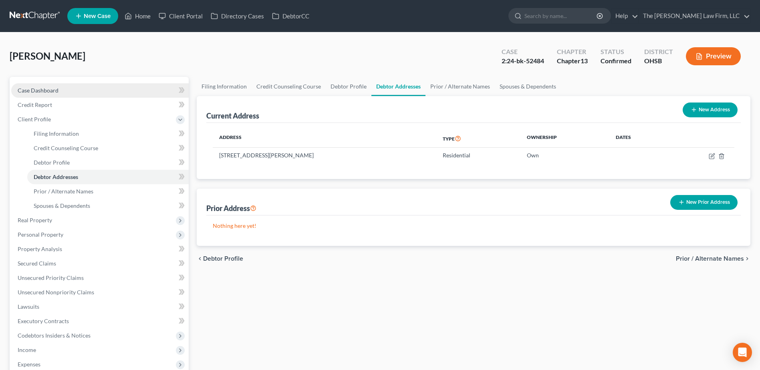
click at [44, 87] on span "Case Dashboard" at bounding box center [38, 90] width 41 height 7
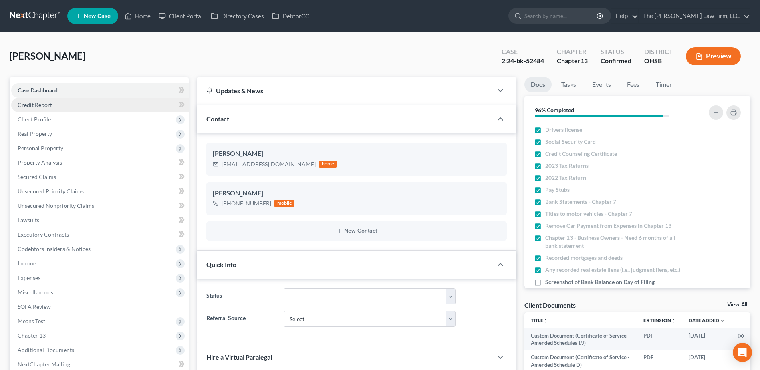
scroll to position [356, 0]
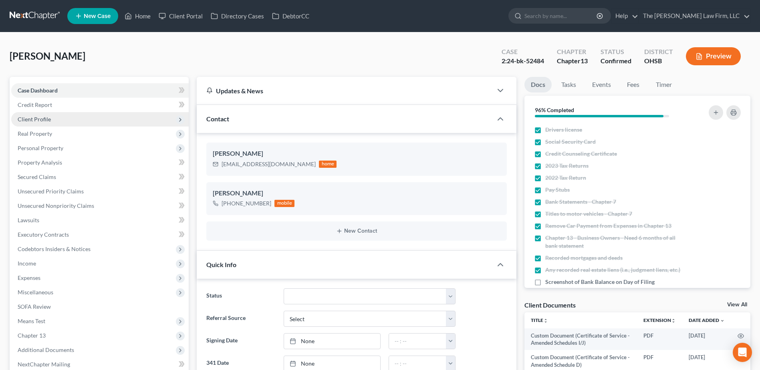
click at [54, 123] on span "Client Profile" at bounding box center [99, 119] width 177 height 14
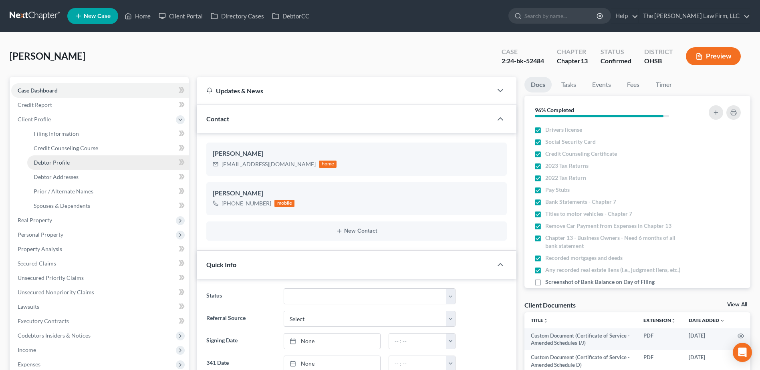
click at [59, 163] on span "Debtor Profile" at bounding box center [52, 162] width 36 height 7
select select "1"
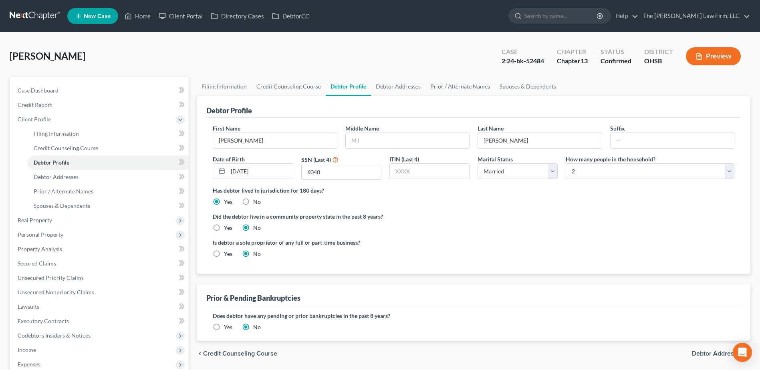
radio input "true"
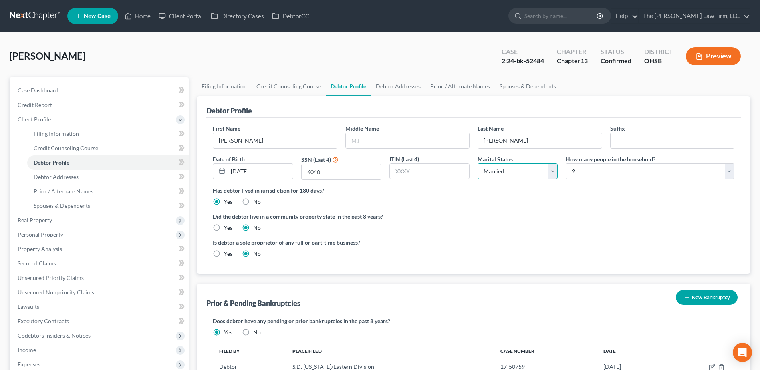
click at [538, 170] on select "Select Single Married Separated Divorced Widowed" at bounding box center [517, 171] width 80 height 16
select select "2"
click at [477, 163] on select "Select Single Married Separated Divorced Widowed" at bounding box center [517, 171] width 80 height 16
click at [581, 169] on select "Select 1 2 3 4 5 6 7 8 9 10 11 12 13 14 15 16 17 18 19 20" at bounding box center [649, 171] width 169 height 16
select select "0"
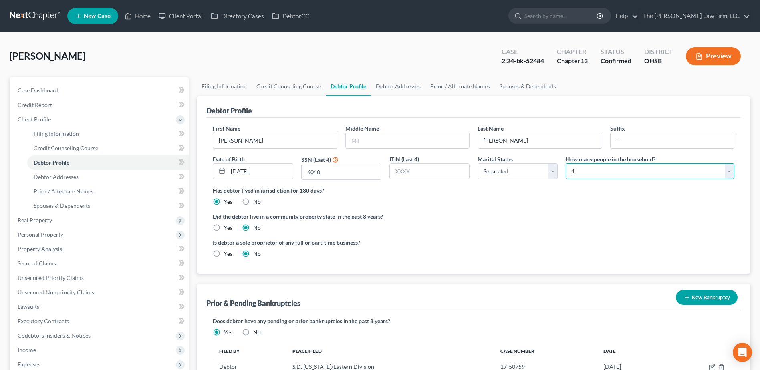
click at [565, 163] on select "Select 1 2 3 4 5 6 7 8 9 10 11 12 13 14 15 16 17 18 19 20" at bounding box center [649, 171] width 169 height 16
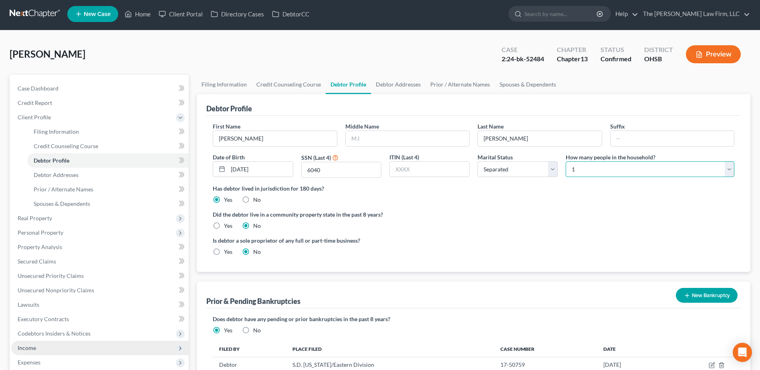
scroll to position [80, 0]
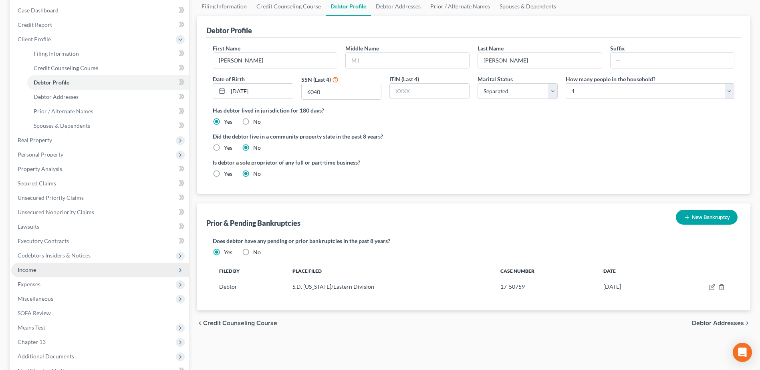
click at [52, 273] on span "Income" at bounding box center [99, 270] width 177 height 14
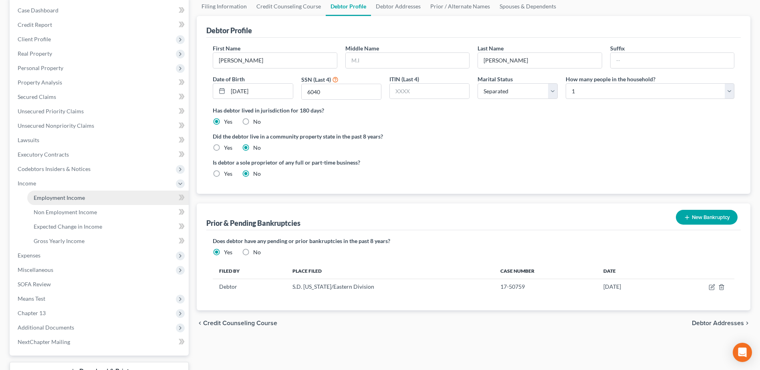
click at [71, 195] on span "Employment Income" at bounding box center [59, 197] width 51 height 7
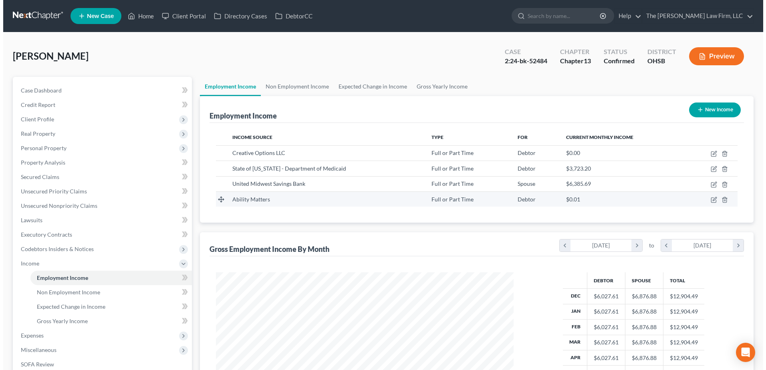
scroll to position [149, 313]
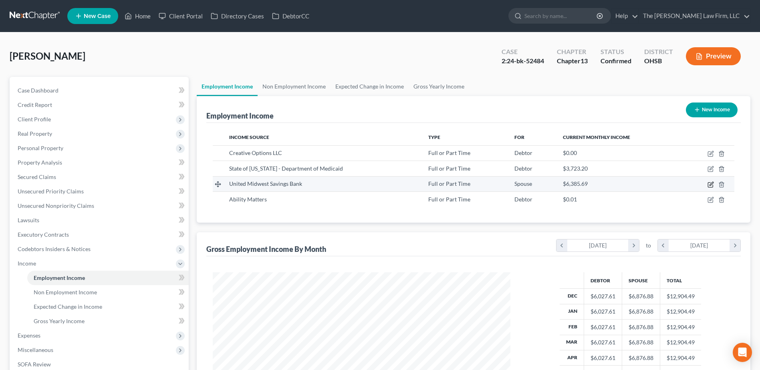
click at [709, 184] on icon "button" at bounding box center [710, 184] width 6 height 6
select select "0"
select select "36"
select select "2"
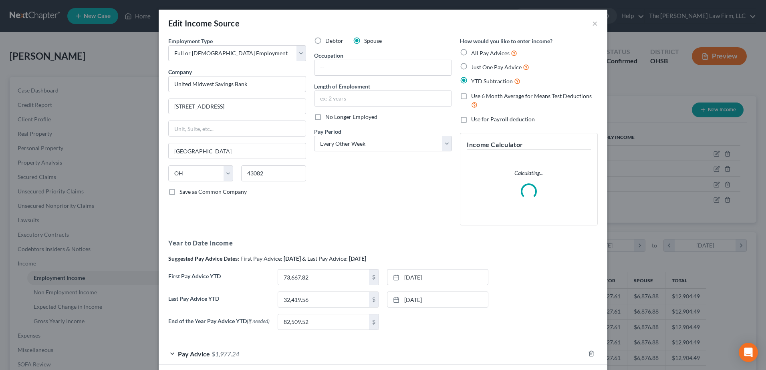
scroll to position [150, 316]
click at [325, 119] on label "No Longer Employed" at bounding box center [351, 117] width 52 height 8
click at [328, 118] on input "No Longer Employed" at bounding box center [330, 115] width 5 height 5
checkbox input "true"
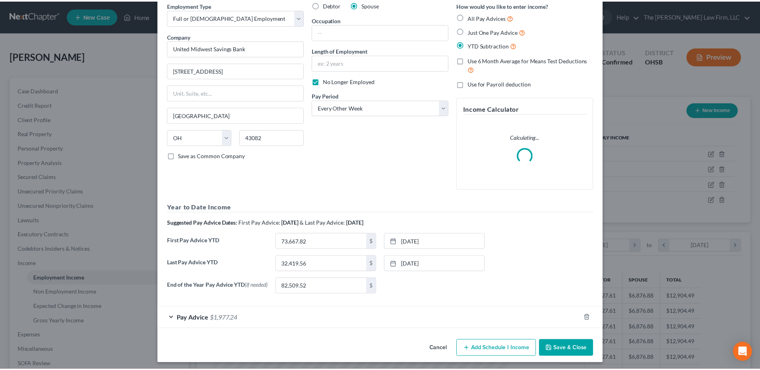
scroll to position [40, 0]
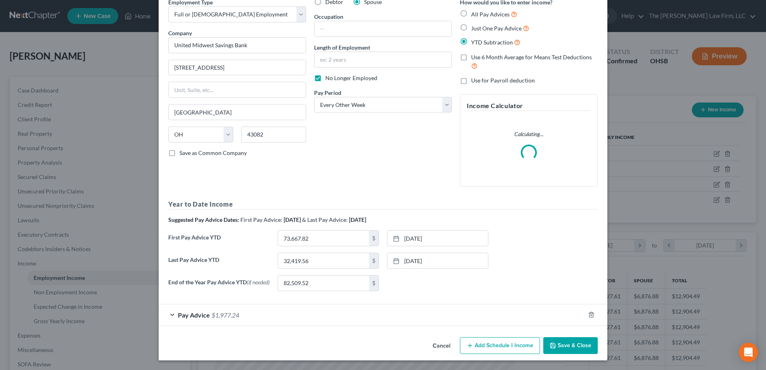
click at [553, 343] on icon "button" at bounding box center [552, 345] width 6 height 6
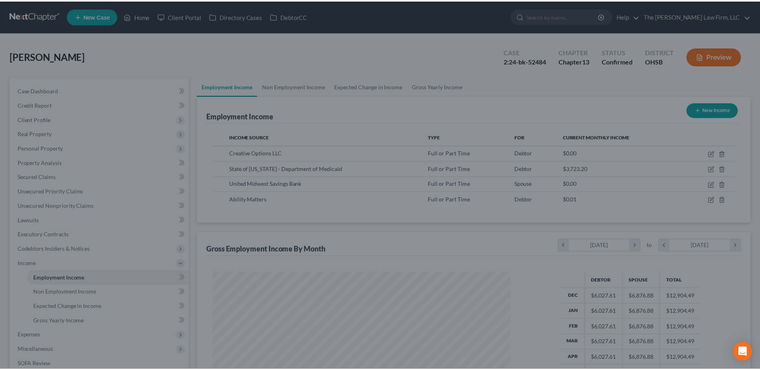
scroll to position [400321, 400156]
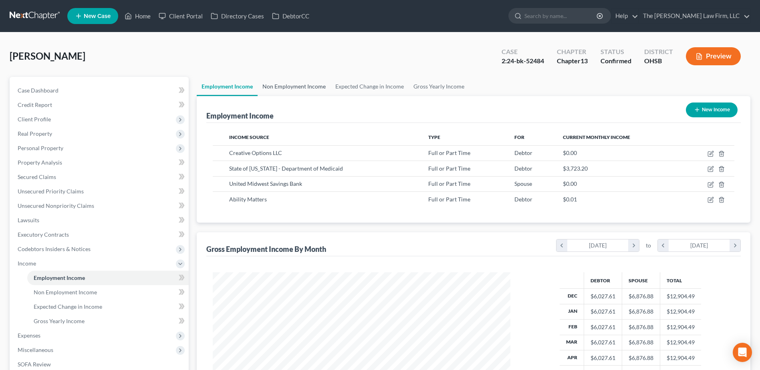
click at [288, 85] on link "Non Employment Income" at bounding box center [294, 86] width 73 height 19
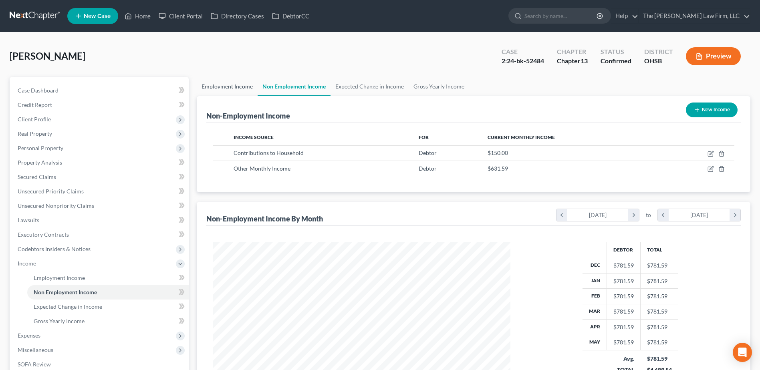
click at [239, 86] on link "Employment Income" at bounding box center [227, 86] width 61 height 19
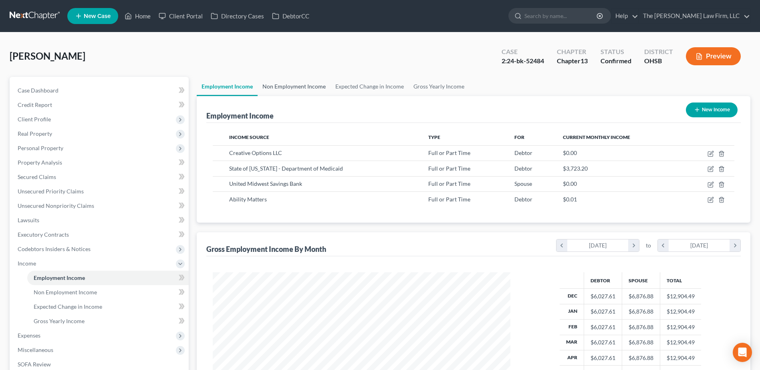
scroll to position [149, 313]
click at [265, 88] on link "Non Employment Income" at bounding box center [294, 86] width 73 height 19
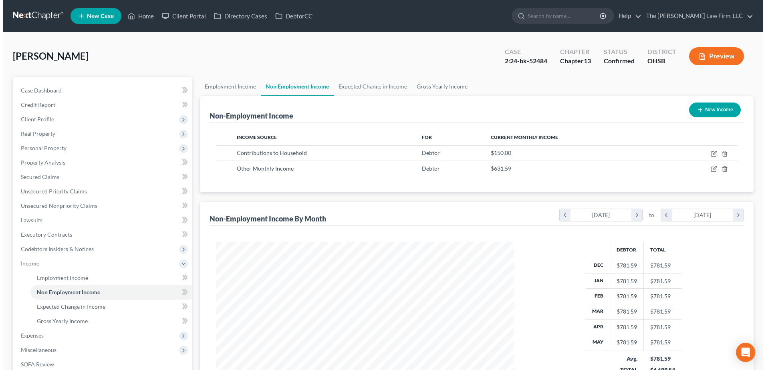
scroll to position [149, 313]
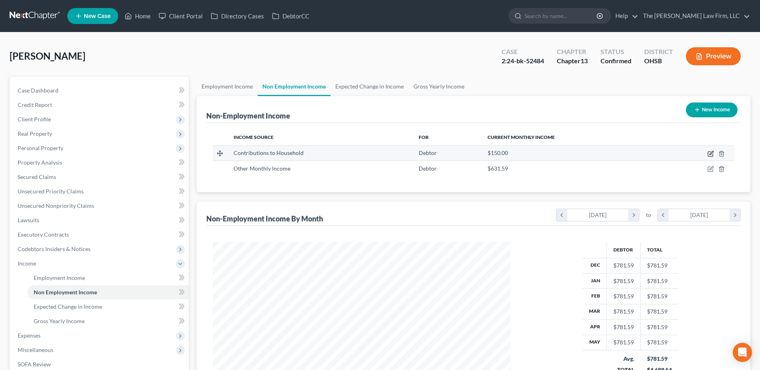
click at [709, 154] on icon "button" at bounding box center [710, 154] width 6 height 6
select select "8"
select select "0"
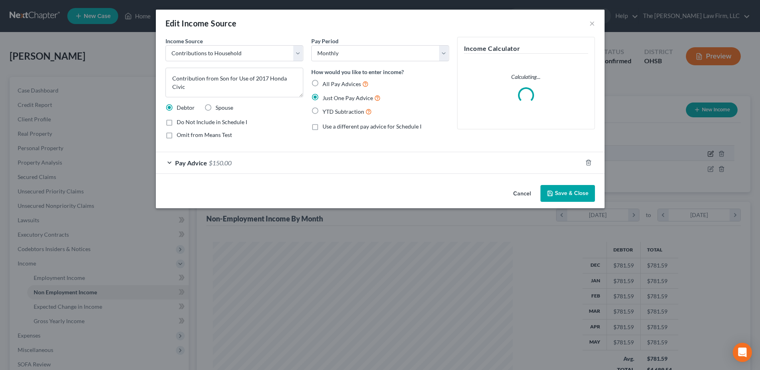
scroll to position [150, 316]
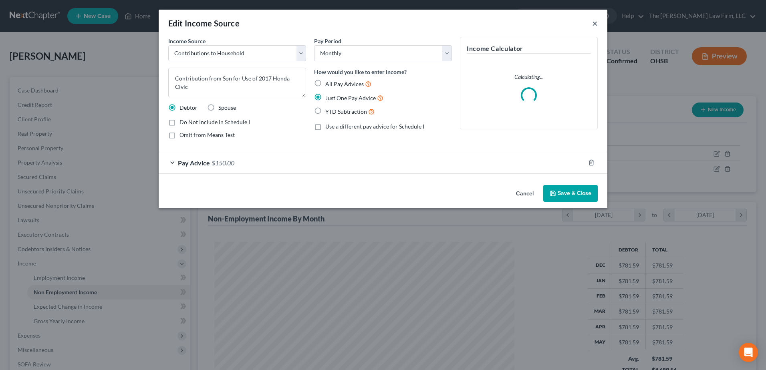
click at [595, 23] on button "×" at bounding box center [595, 23] width 6 height 10
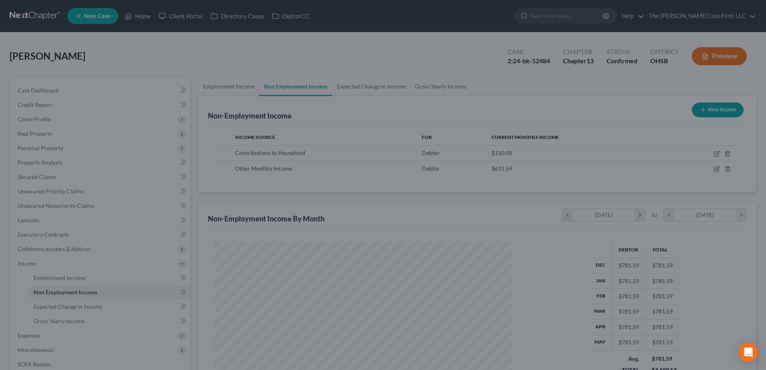
scroll to position [400321, 400156]
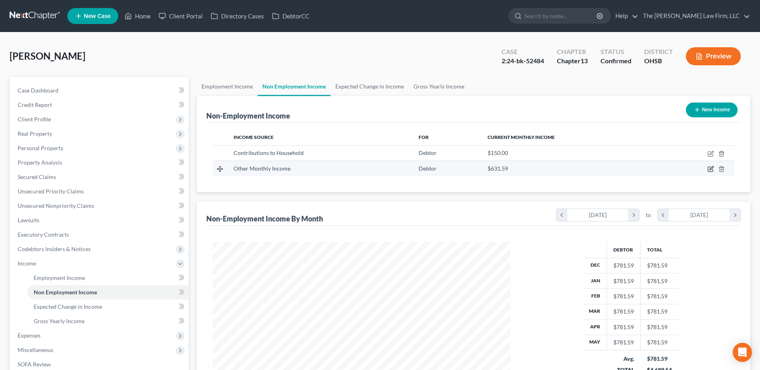
click at [710, 168] on icon "button" at bounding box center [710, 169] width 6 height 6
select select "13"
select select "0"
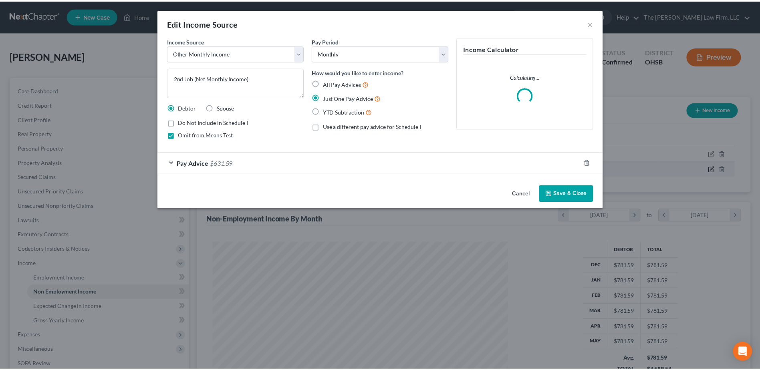
scroll to position [150, 316]
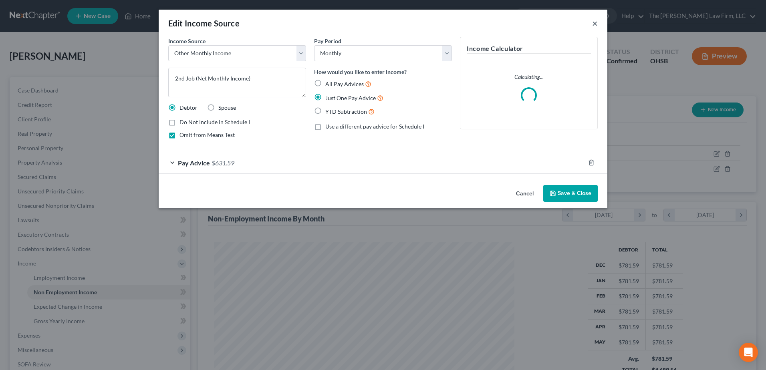
click at [593, 26] on button "×" at bounding box center [595, 23] width 6 height 10
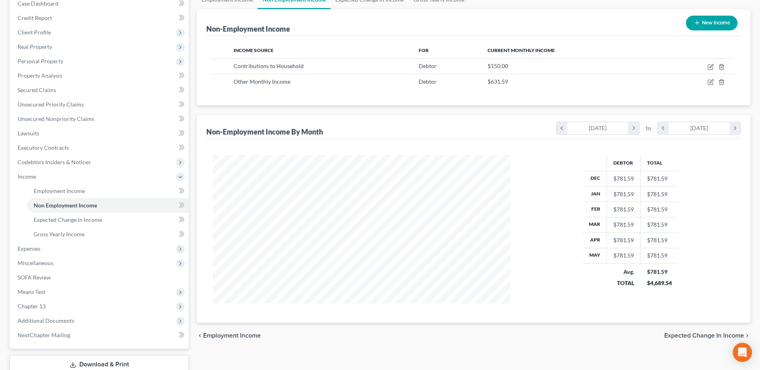
scroll to position [0, 0]
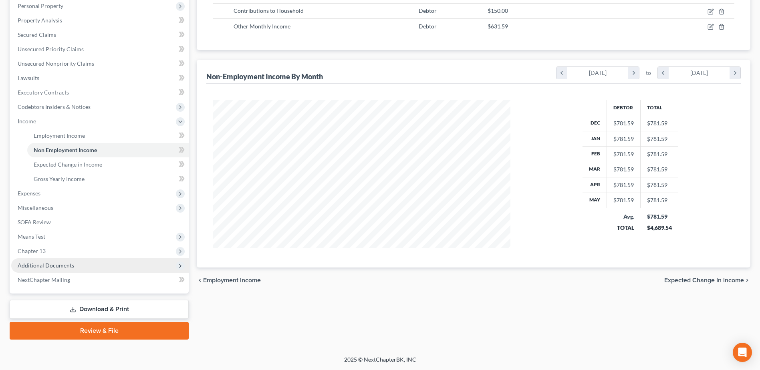
click at [78, 268] on span "Additional Documents" at bounding box center [99, 265] width 177 height 14
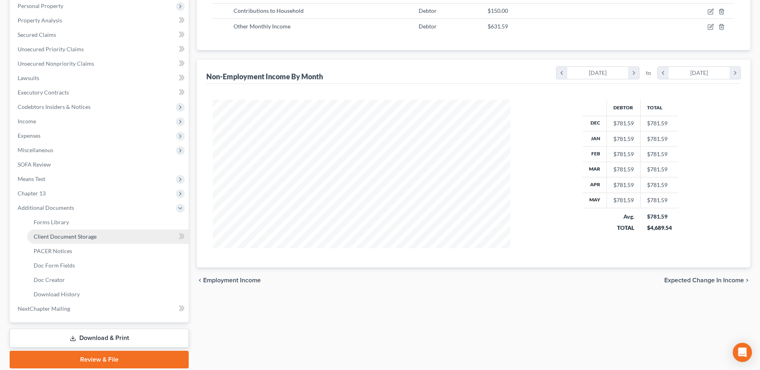
click at [79, 238] on span "Client Document Storage" at bounding box center [65, 236] width 63 height 7
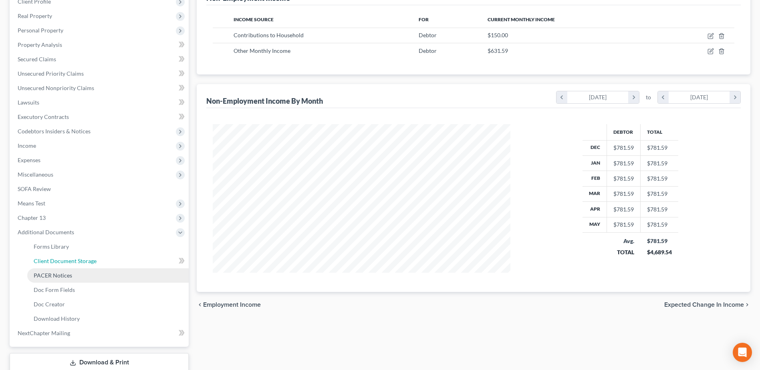
select select "61"
select select "7"
select select "53"
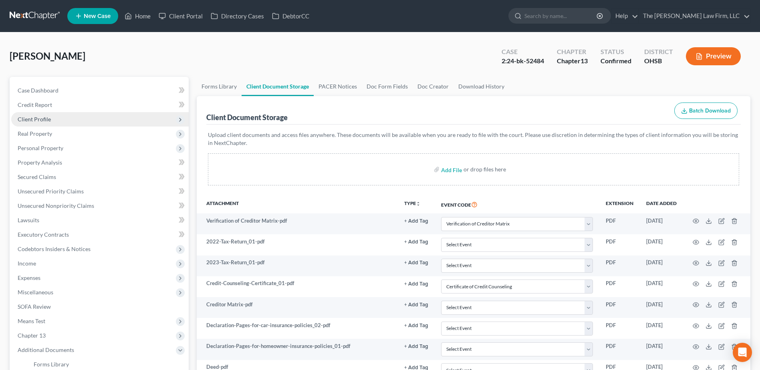
click at [54, 113] on span "Client Profile" at bounding box center [99, 119] width 177 height 14
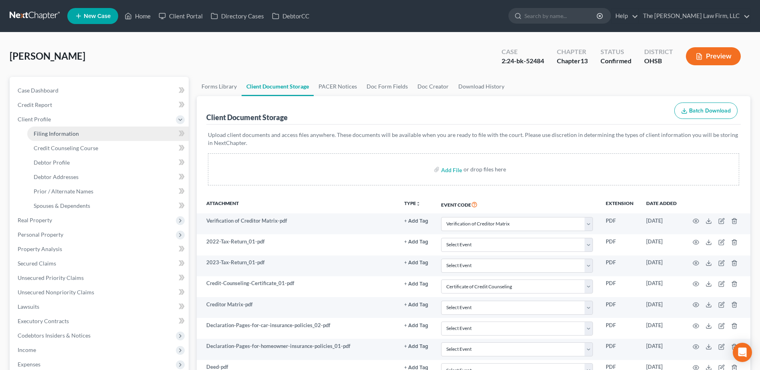
click at [58, 131] on span "Filing Information" at bounding box center [56, 133] width 45 height 7
select select "1"
select select "0"
select select "3"
select select "62"
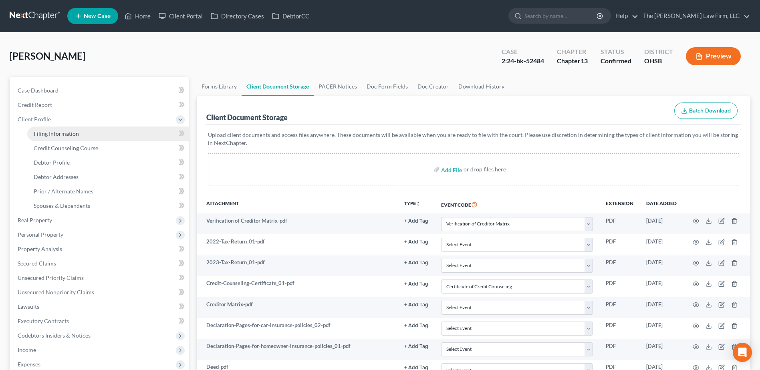
select select "0"
select select "36"
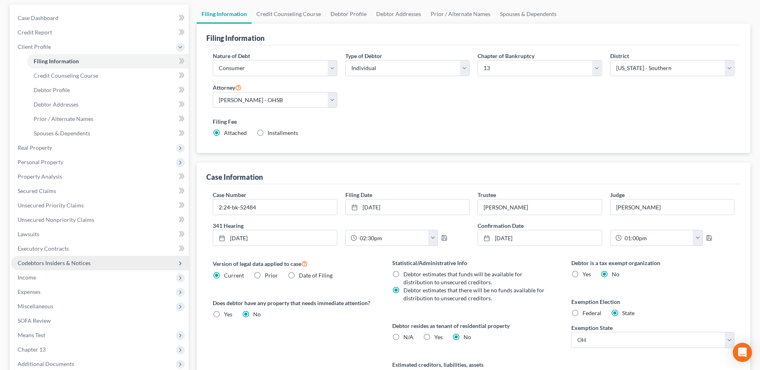
scroll to position [80, 0]
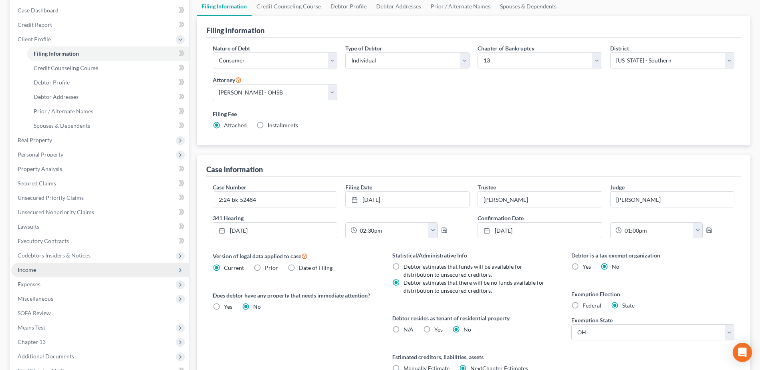
click at [41, 266] on span "Income" at bounding box center [99, 270] width 177 height 14
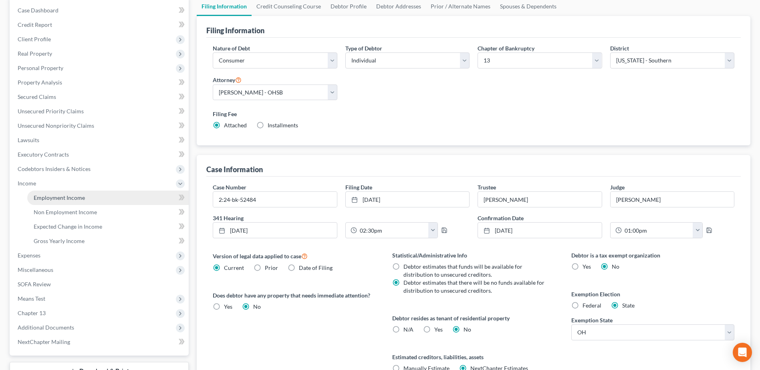
click at [66, 196] on span "Employment Income" at bounding box center [59, 197] width 51 height 7
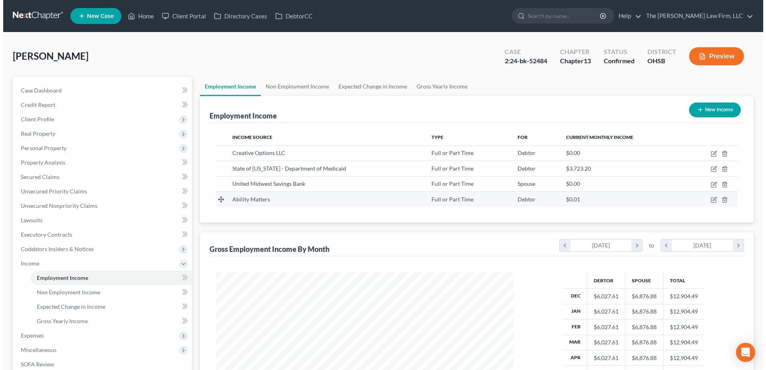
scroll to position [149, 313]
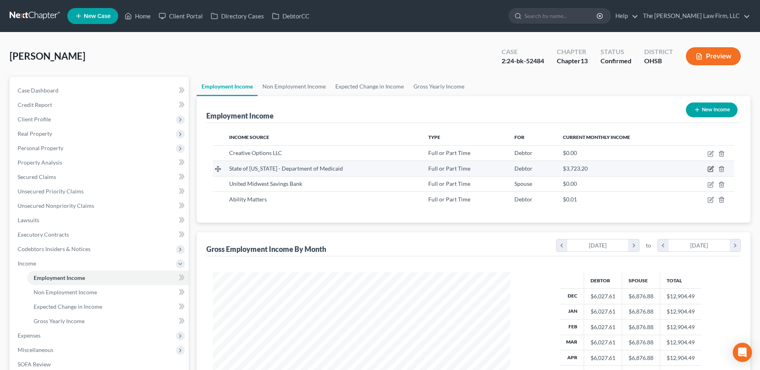
click at [711, 171] on icon "button" at bounding box center [710, 169] width 6 height 6
select select "0"
select select "36"
select select "2"
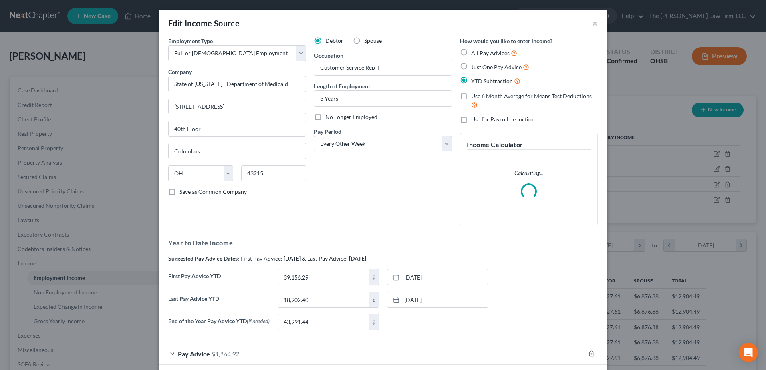
scroll to position [150, 316]
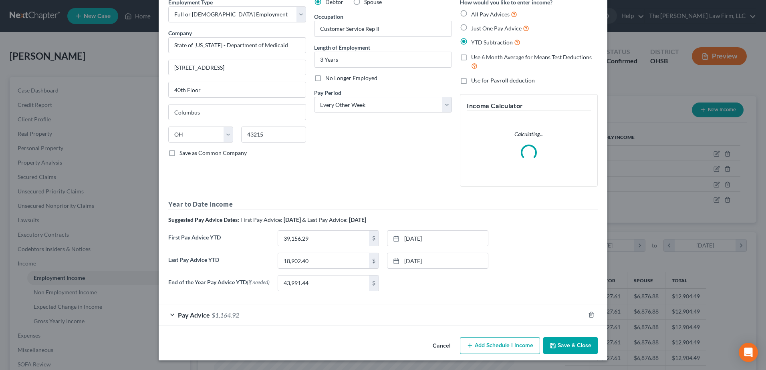
click at [237, 308] on div "Pay Advice $1,164.92" at bounding box center [372, 314] width 426 height 21
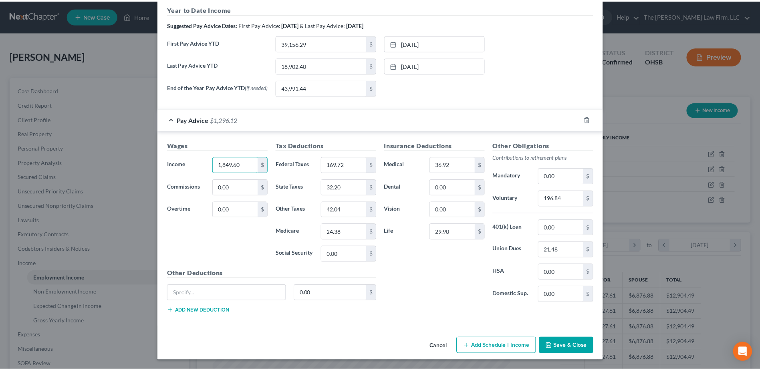
scroll to position [299, 0]
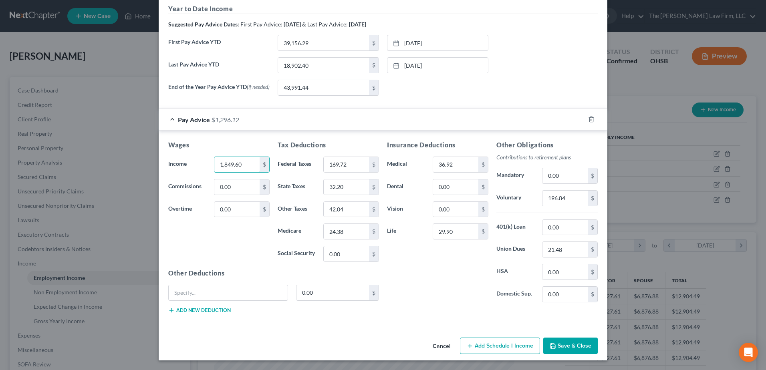
type input "1,849.60"
click at [589, 343] on button "Save & Close" at bounding box center [570, 346] width 54 height 17
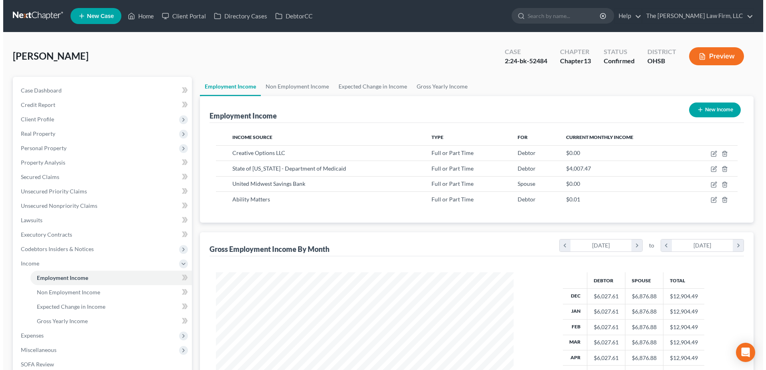
scroll to position [400321, 400156]
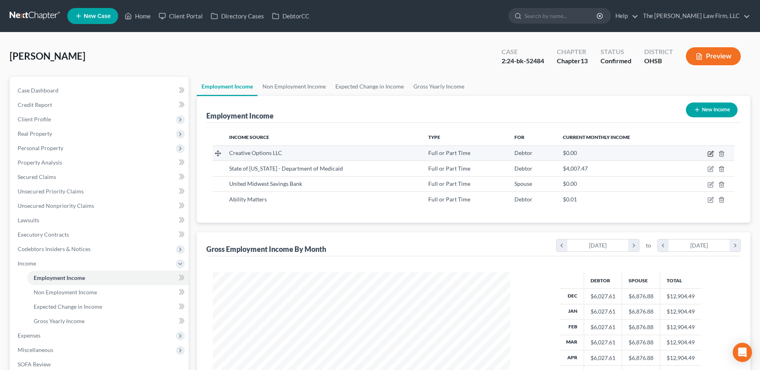
click at [712, 153] on icon "button" at bounding box center [710, 154] width 6 height 6
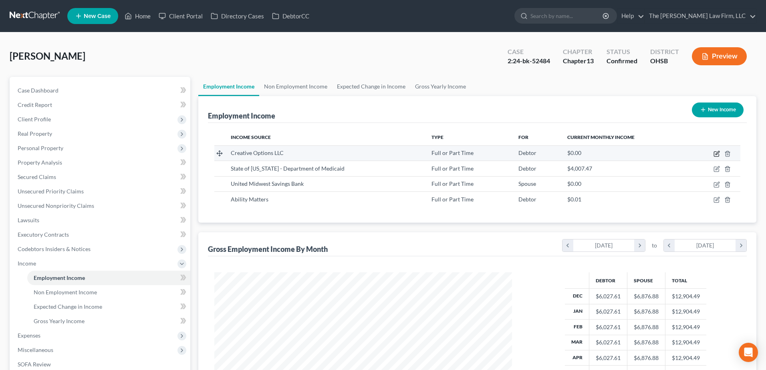
select select "0"
select select "36"
select select "2"
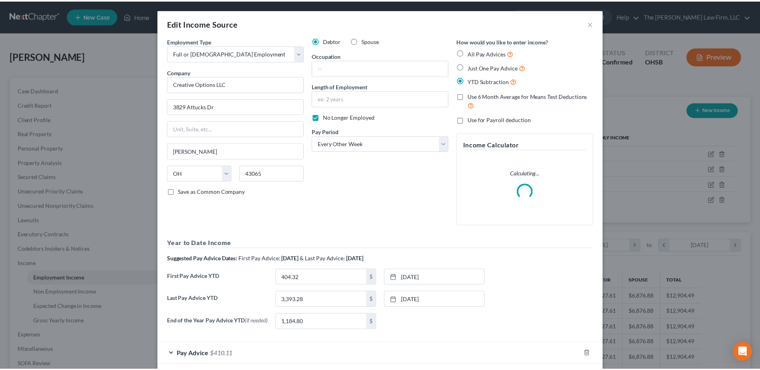
scroll to position [150, 316]
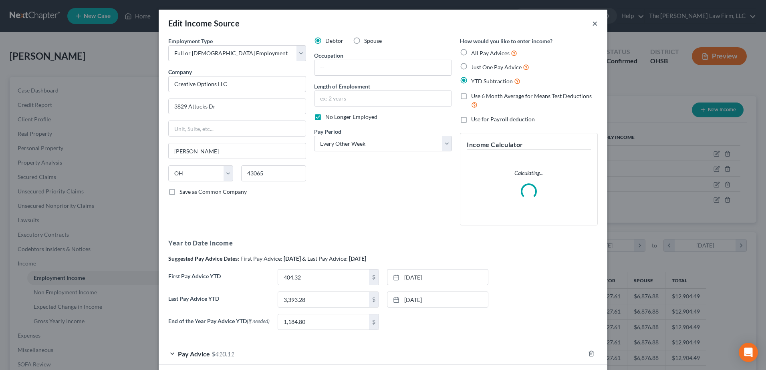
click at [592, 23] on button "×" at bounding box center [595, 23] width 6 height 10
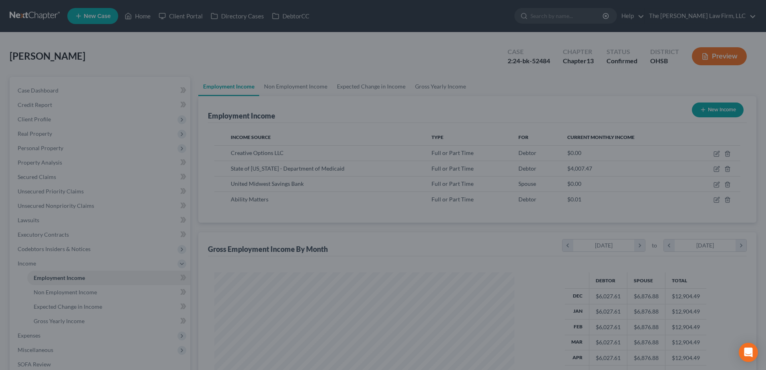
scroll to position [400321, 400156]
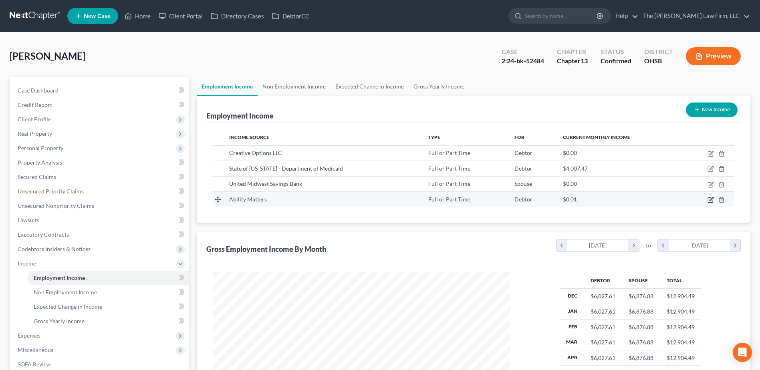
click at [710, 201] on icon "button" at bounding box center [711, 199] width 4 height 4
select select "0"
select select "36"
select select "0"
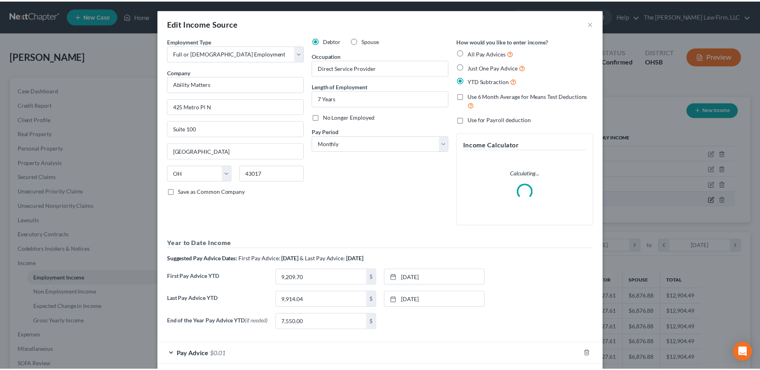
scroll to position [150, 316]
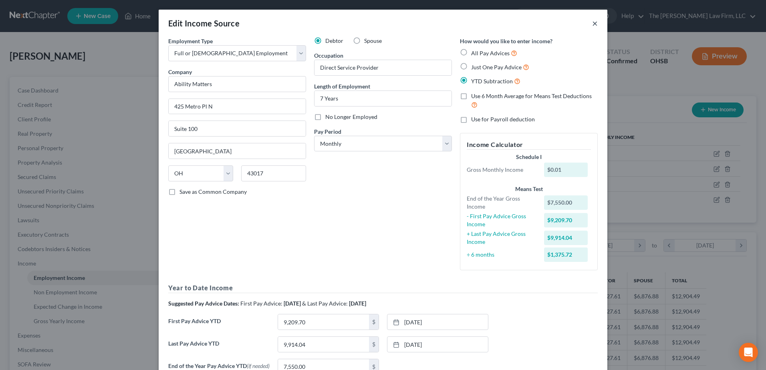
drag, startPoint x: 593, startPoint y: 23, endPoint x: 524, endPoint y: 39, distance: 70.8
click at [593, 23] on button "×" at bounding box center [595, 23] width 6 height 10
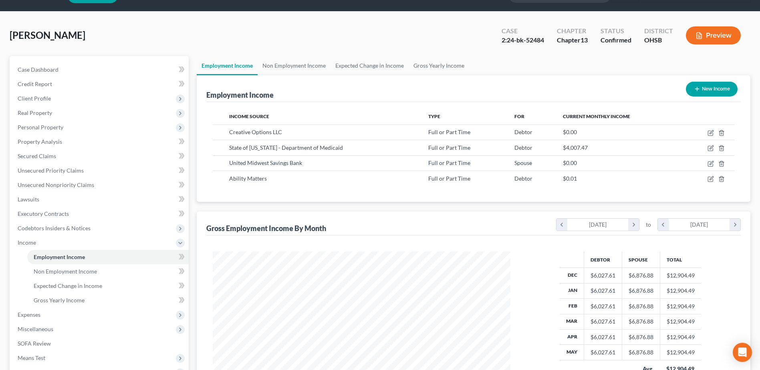
scroll to position [142, 0]
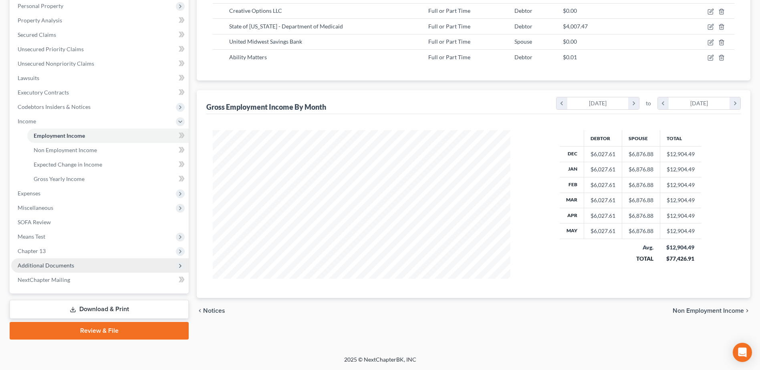
click at [84, 265] on span "Additional Documents" at bounding box center [99, 265] width 177 height 14
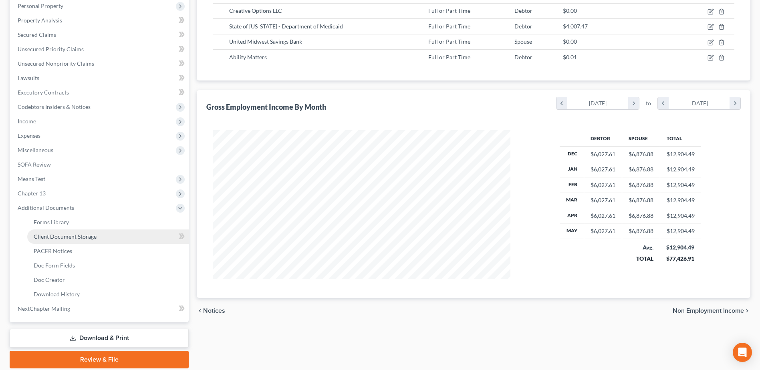
click at [80, 236] on span "Client Document Storage" at bounding box center [65, 236] width 63 height 7
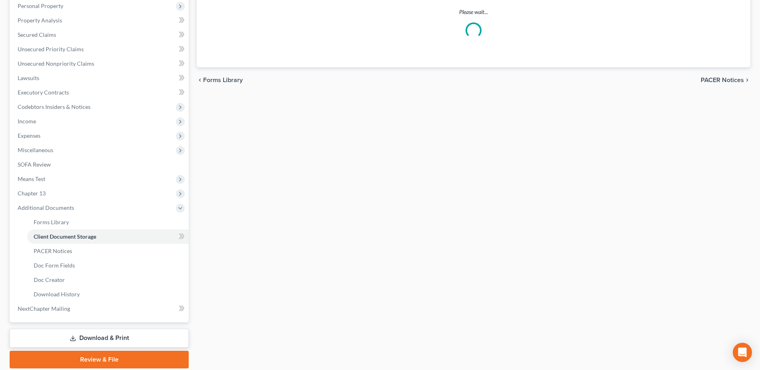
scroll to position [128, 0]
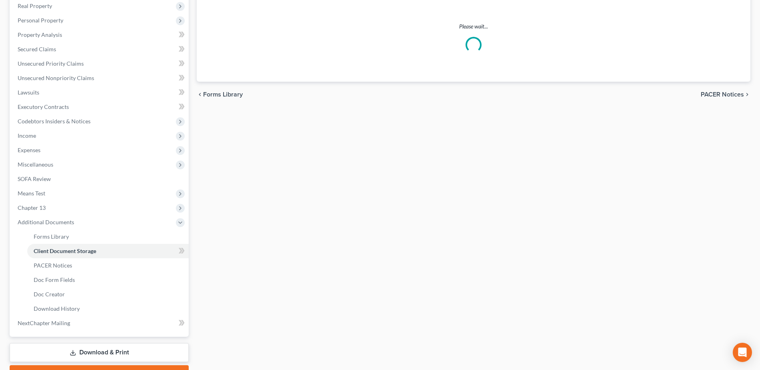
select select "61"
select select "7"
select select "53"
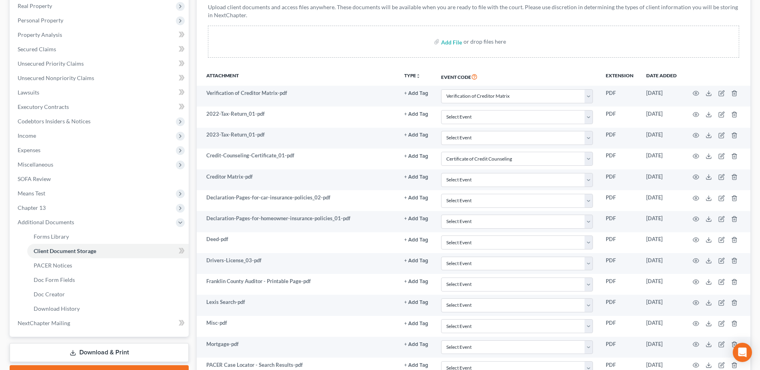
scroll to position [0, 0]
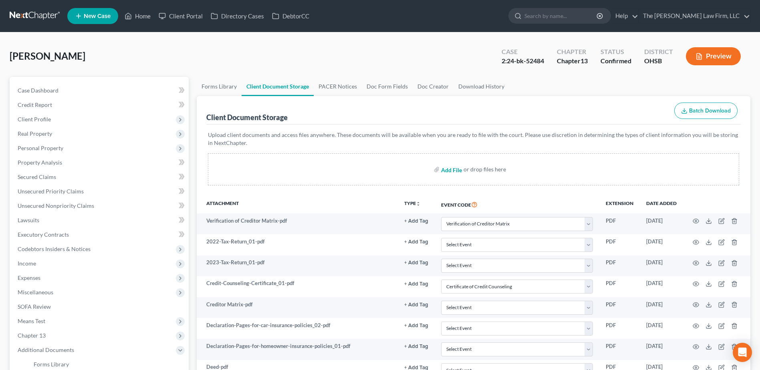
click at [446, 169] on input "file" at bounding box center [450, 169] width 19 height 14
type input "C:\fakepath\Updated Pay Stubs.pdf"
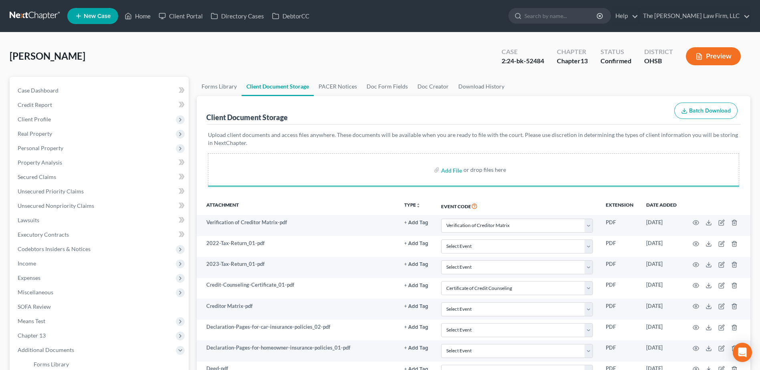
select select "61"
select select "7"
select select "53"
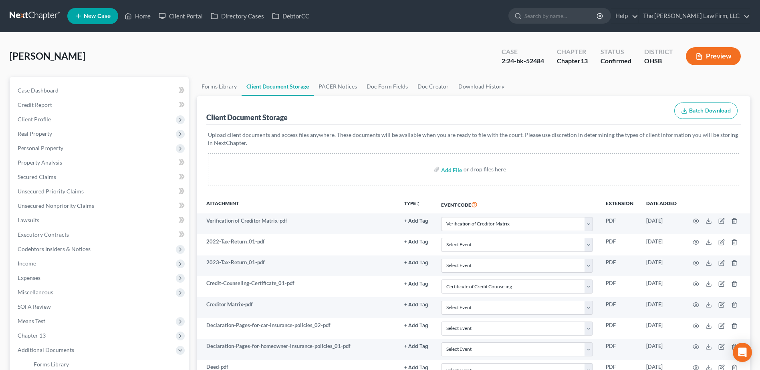
click at [16, 15] on link at bounding box center [35, 16] width 51 height 14
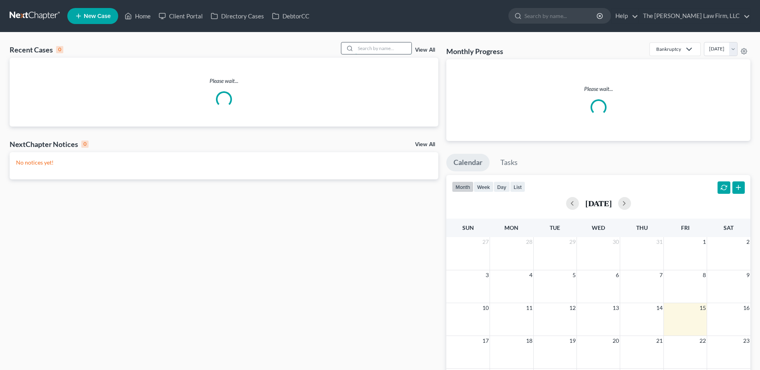
click at [370, 46] on input "search" at bounding box center [383, 48] width 56 height 12
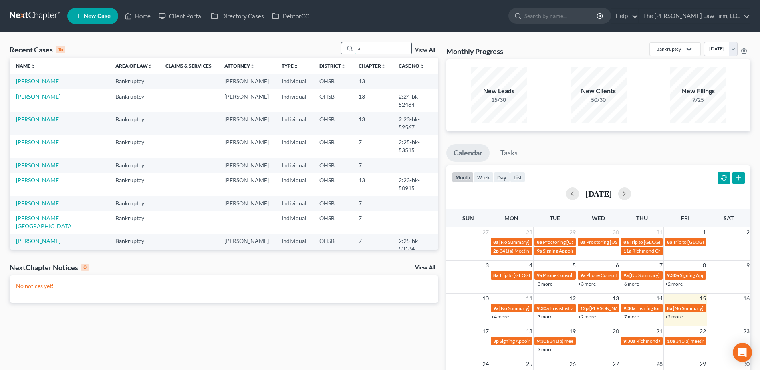
type input "a"
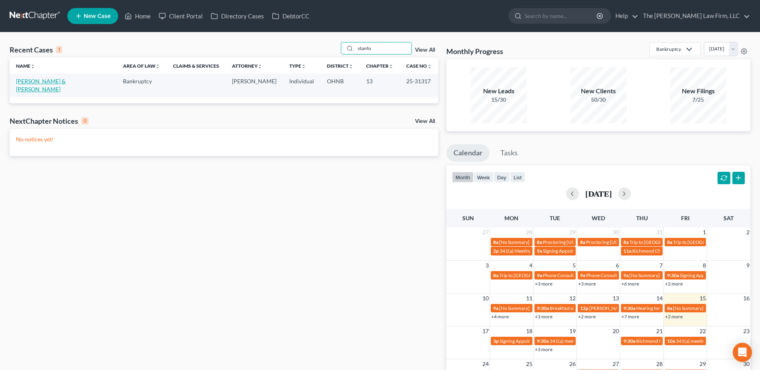
type input "stanfo"
click at [30, 79] on link "[PERSON_NAME] & [PERSON_NAME]" at bounding box center [41, 85] width 50 height 15
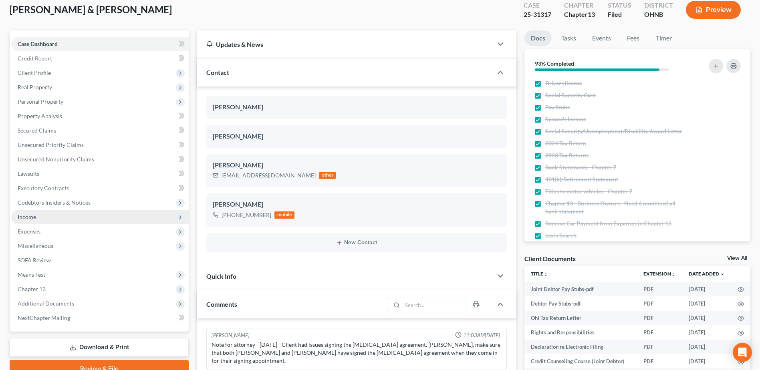
scroll to position [160, 0]
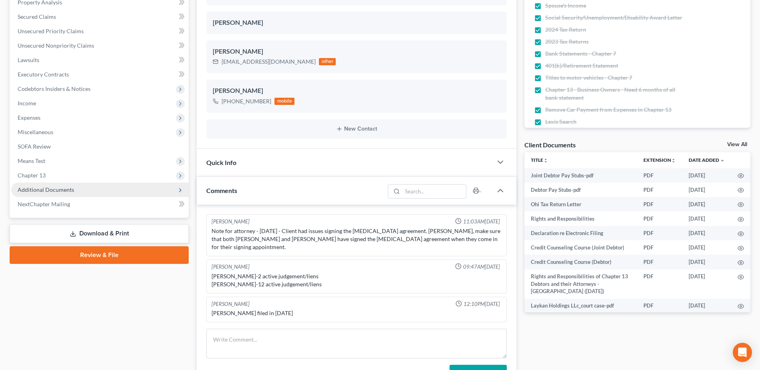
click at [67, 190] on span "Additional Documents" at bounding box center [46, 189] width 56 height 7
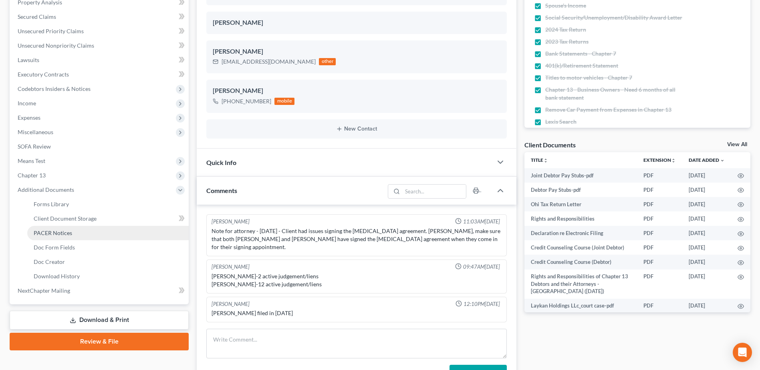
click at [70, 232] on span "PACER Notices" at bounding box center [53, 232] width 38 height 7
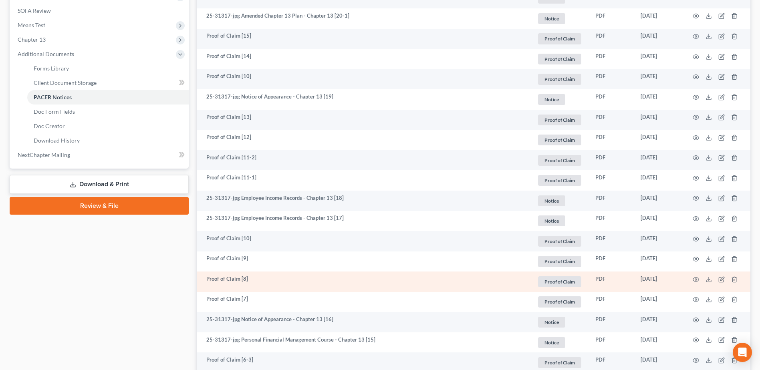
scroll to position [98, 0]
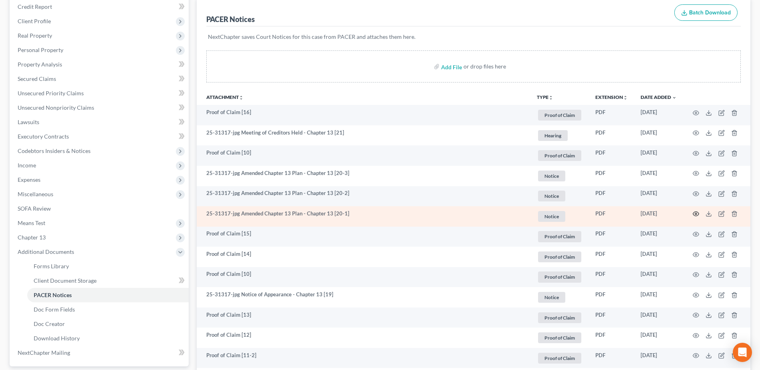
click at [694, 213] on icon "button" at bounding box center [695, 214] width 6 height 6
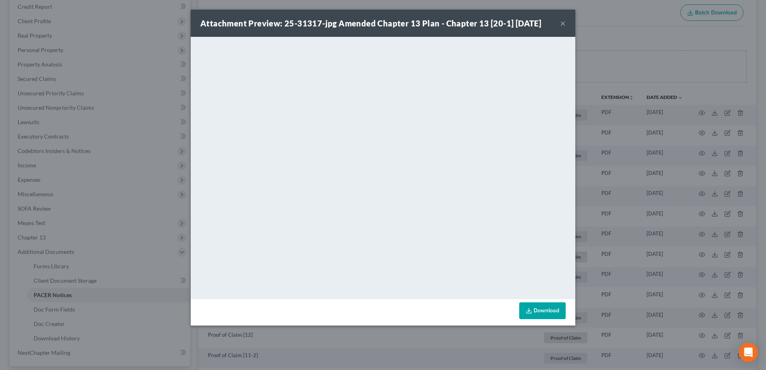
click at [562, 24] on button "×" at bounding box center [563, 23] width 6 height 10
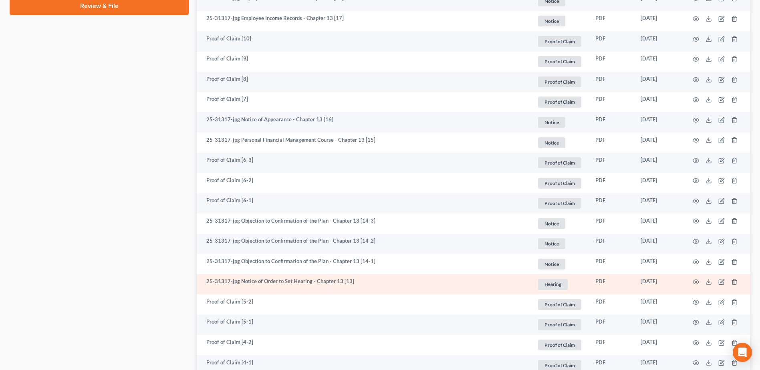
scroll to position [499, 0]
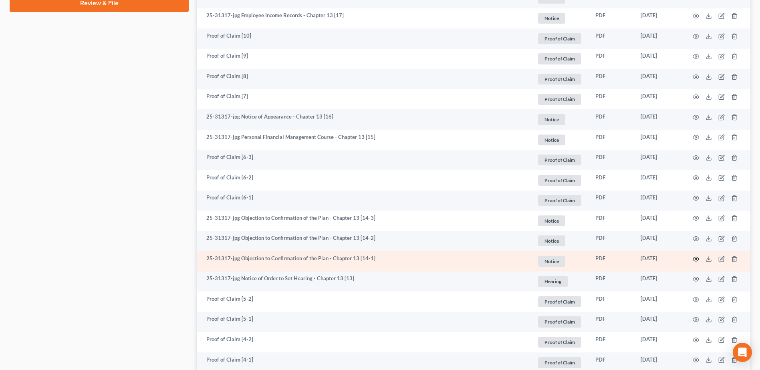
click at [696, 260] on circle "button" at bounding box center [696, 259] width 2 height 2
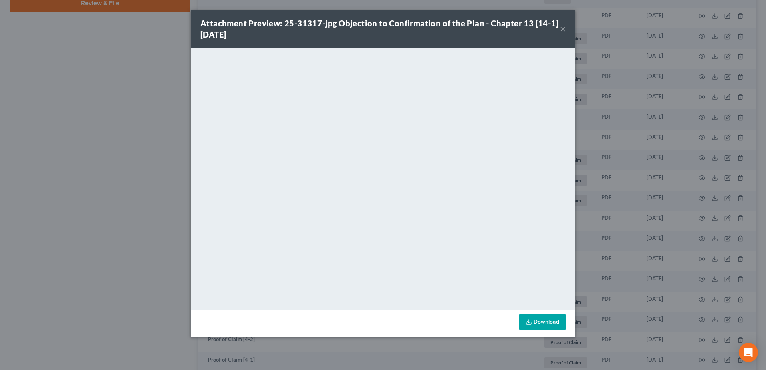
click at [561, 30] on button "×" at bounding box center [563, 29] width 6 height 10
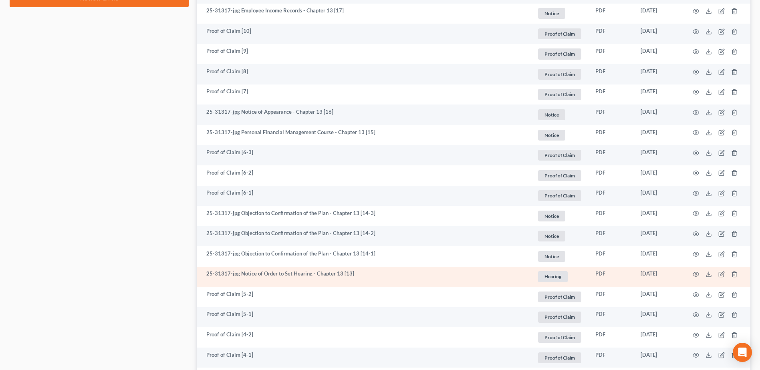
scroll to position [521, 0]
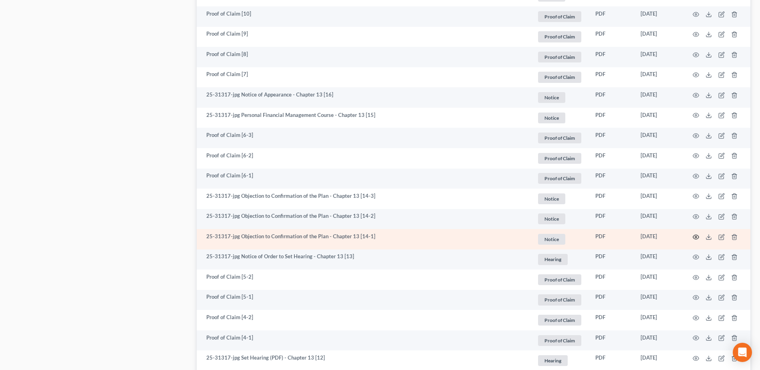
click at [695, 236] on circle "button" at bounding box center [696, 237] width 2 height 2
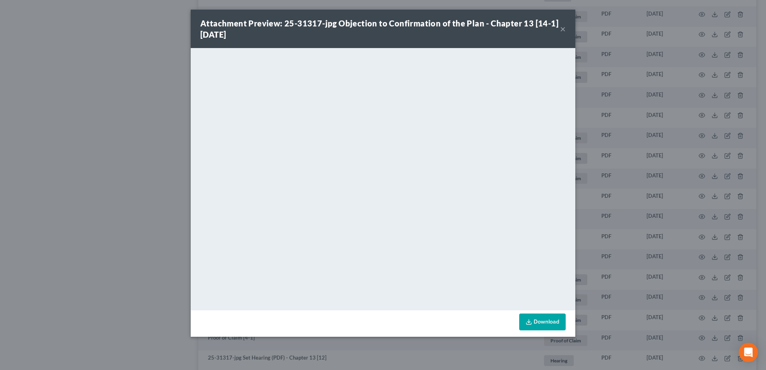
click at [562, 30] on button "×" at bounding box center [563, 29] width 6 height 10
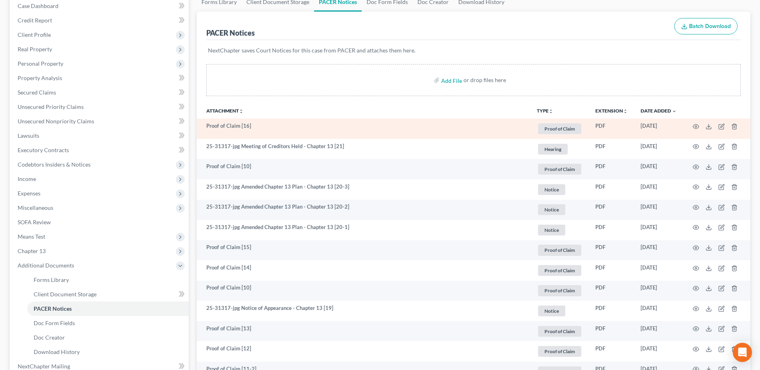
scroll to position [80, 0]
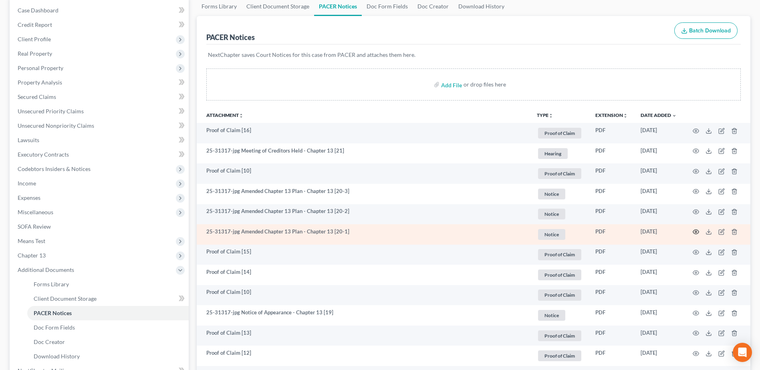
click at [696, 234] on icon "button" at bounding box center [696, 232] width 6 height 4
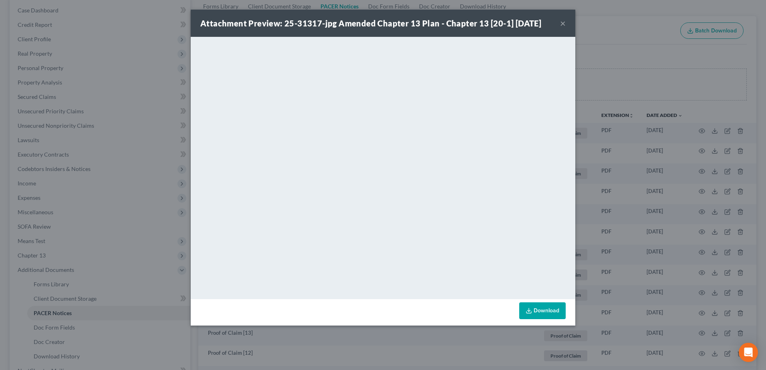
click at [563, 22] on button "×" at bounding box center [563, 23] width 6 height 10
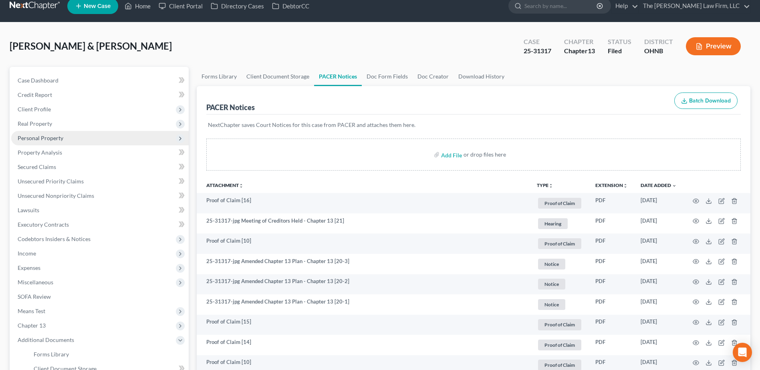
scroll to position [0, 0]
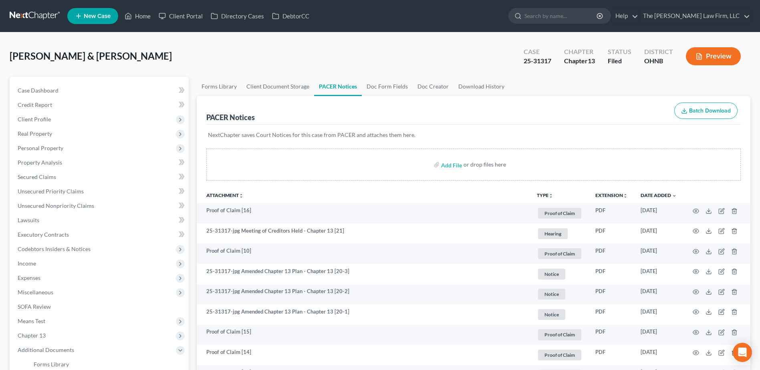
click at [38, 18] on link at bounding box center [35, 16] width 51 height 14
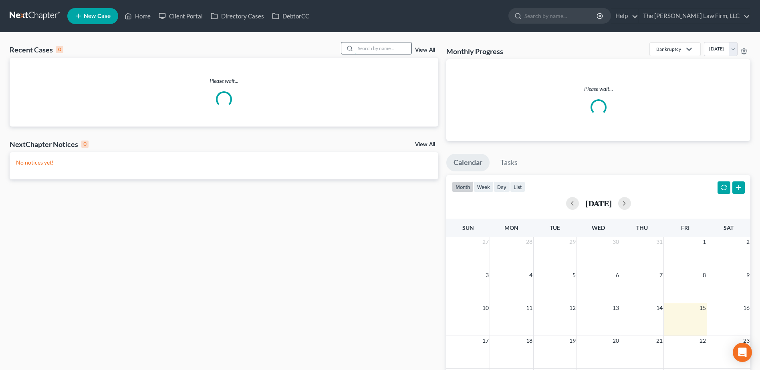
drag, startPoint x: 381, startPoint y: 52, endPoint x: 356, endPoint y: 44, distance: 26.7
click at [378, 52] on input "search" at bounding box center [383, 48] width 56 height 12
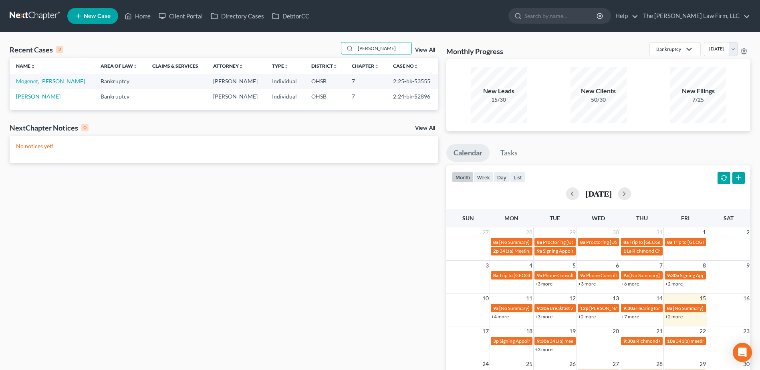
type input "[PERSON_NAME]"
click at [44, 82] on link "Mogenet, [PERSON_NAME]" at bounding box center [50, 81] width 69 height 7
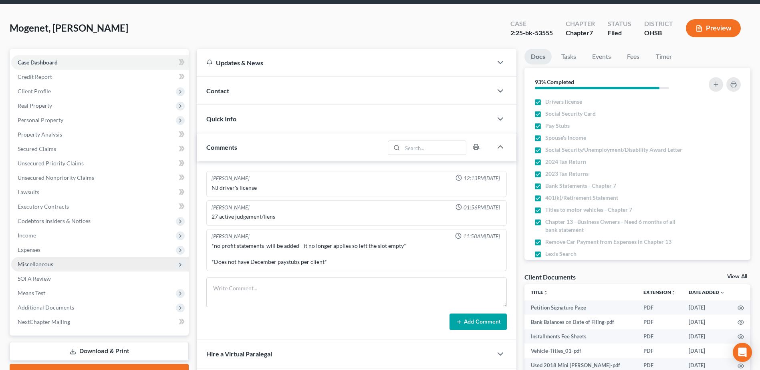
scroll to position [70, 0]
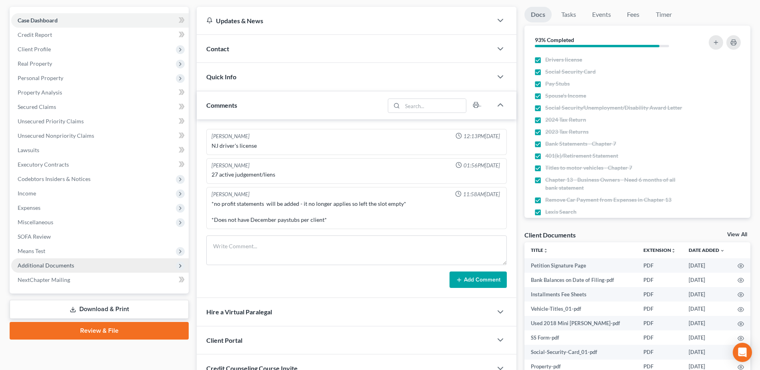
click at [41, 267] on span "Additional Documents" at bounding box center [46, 265] width 56 height 7
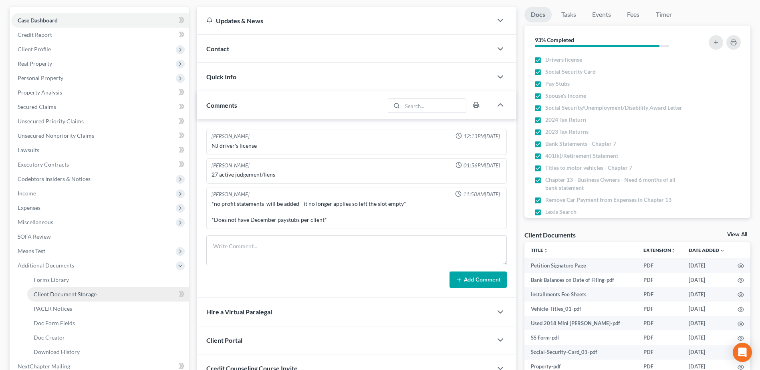
click at [56, 297] on span "Client Document Storage" at bounding box center [65, 294] width 63 height 7
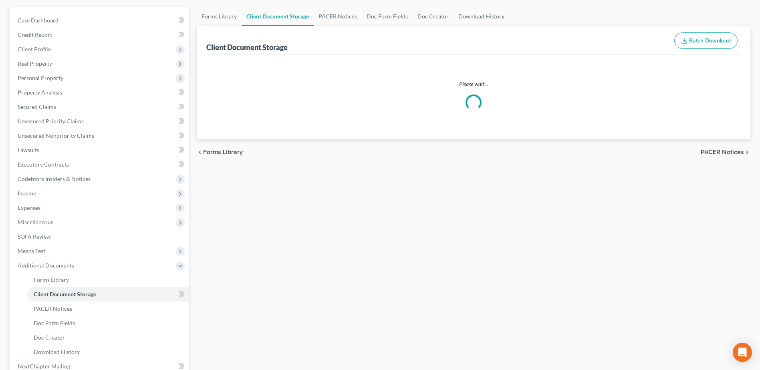
scroll to position [46, 0]
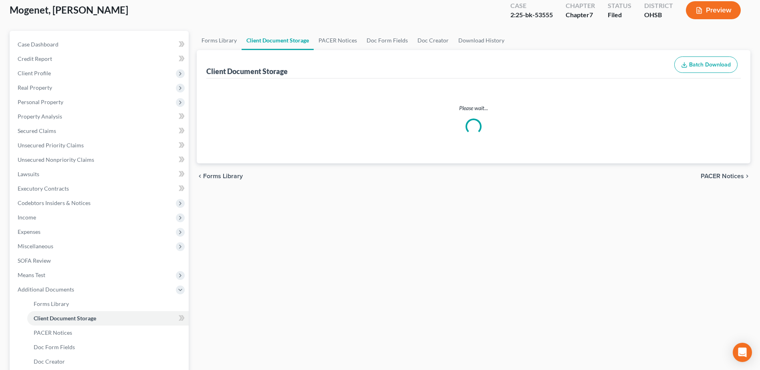
select select "7"
select select "52"
select select "61"
select select "37"
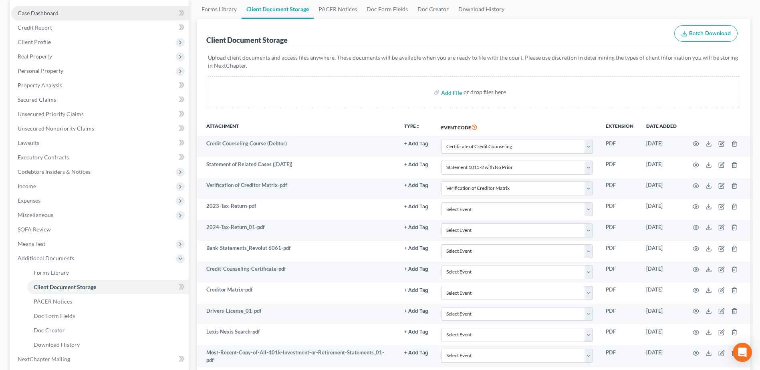
scroll to position [0, 0]
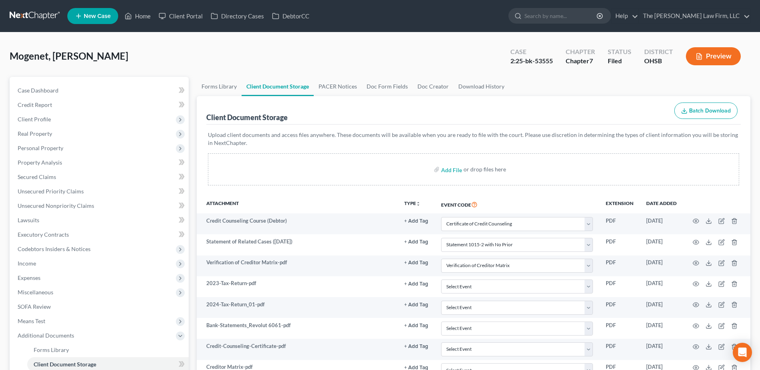
click at [31, 22] on link at bounding box center [35, 16] width 51 height 14
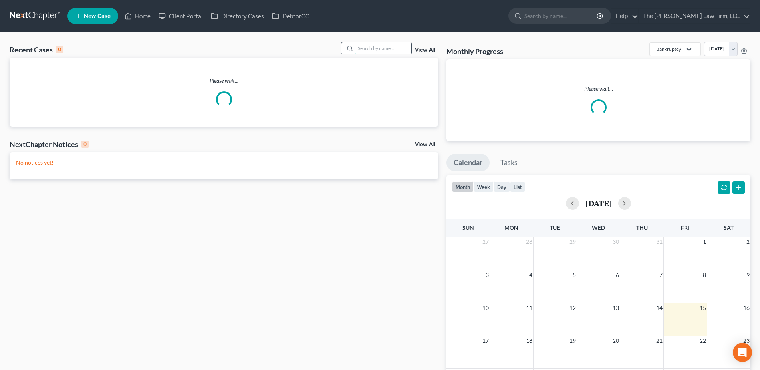
click at [382, 47] on input "search" at bounding box center [383, 48] width 56 height 12
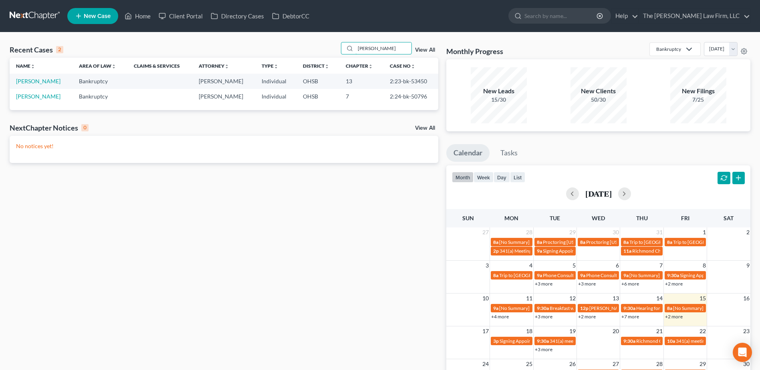
type input "[PERSON_NAME]"
click at [38, 81] on link "[PERSON_NAME]" at bounding box center [38, 81] width 44 height 7
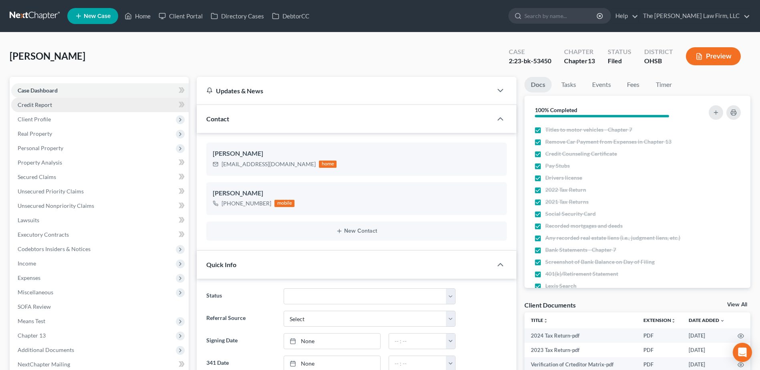
click at [36, 111] on link "Credit Report" at bounding box center [99, 105] width 177 height 14
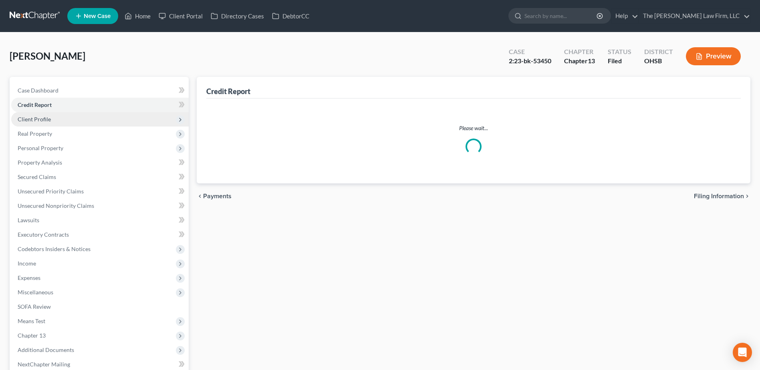
click at [39, 120] on span "Client Profile" at bounding box center [34, 119] width 33 height 7
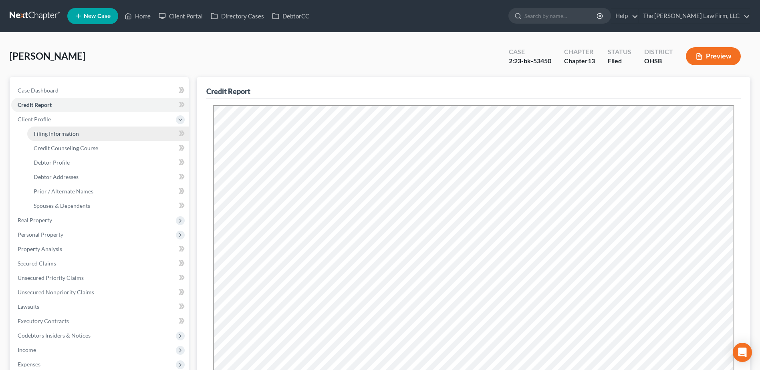
click at [43, 132] on span "Filing Information" at bounding box center [56, 133] width 45 height 7
select select "1"
select select "0"
select select "3"
select select "36"
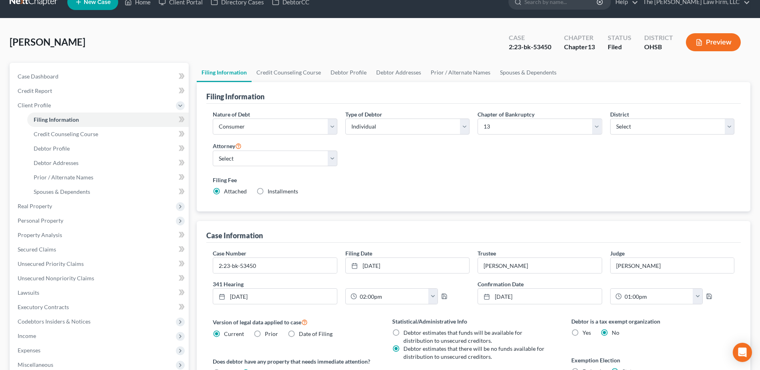
scroll to position [171, 0]
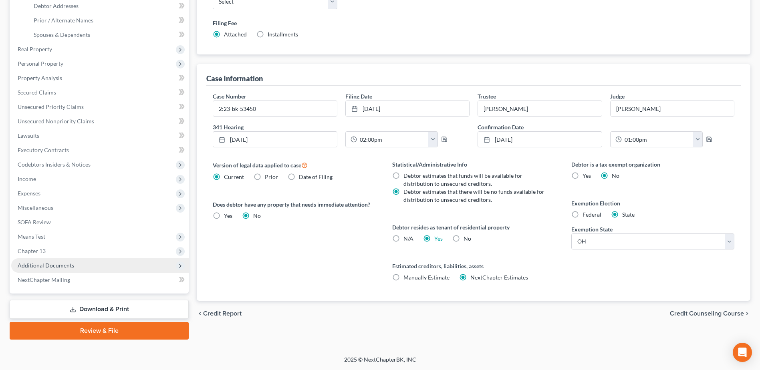
click at [64, 261] on span "Additional Documents" at bounding box center [99, 265] width 177 height 14
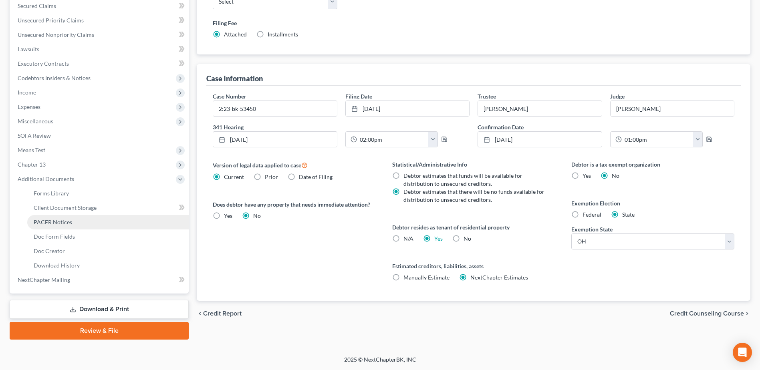
click at [55, 223] on span "PACER Notices" at bounding box center [53, 222] width 38 height 7
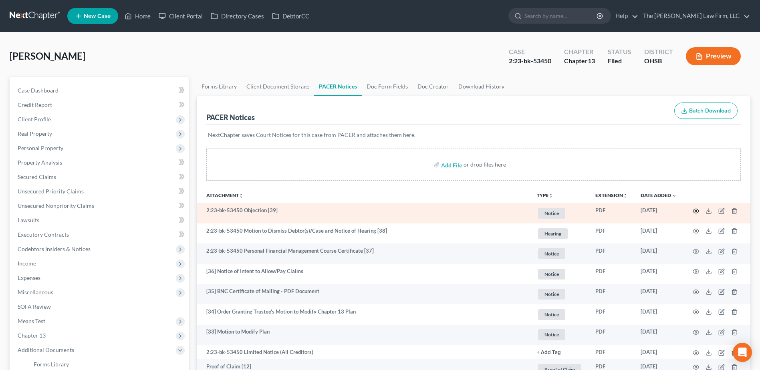
click at [696, 208] on icon "button" at bounding box center [695, 211] width 6 height 6
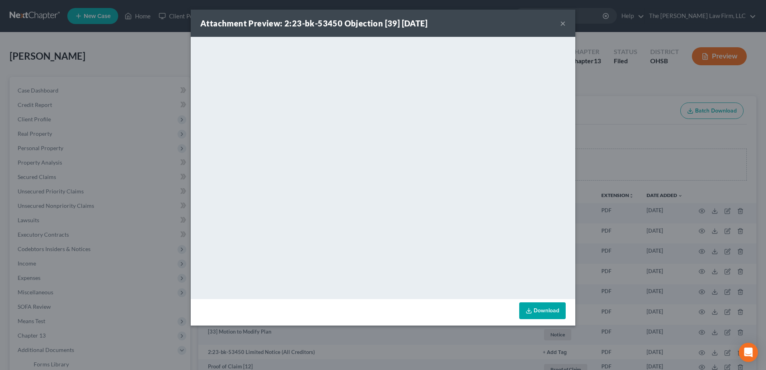
click at [562, 24] on button "×" at bounding box center [563, 23] width 6 height 10
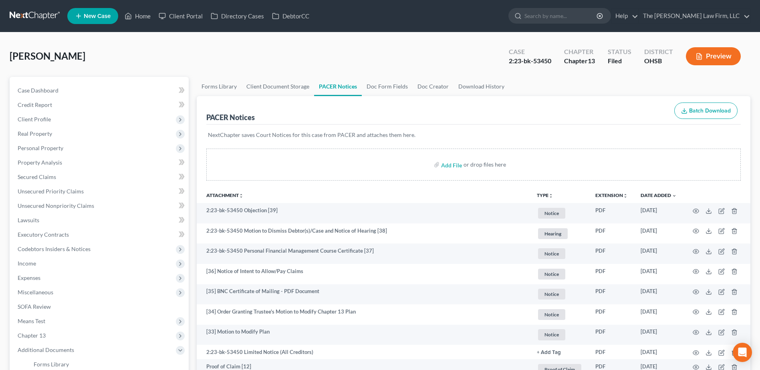
click at [54, 19] on link at bounding box center [35, 16] width 51 height 14
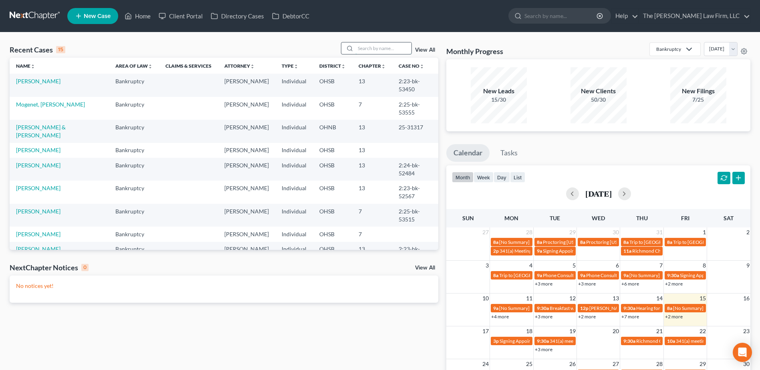
click at [390, 47] on input "search" at bounding box center [383, 48] width 56 height 12
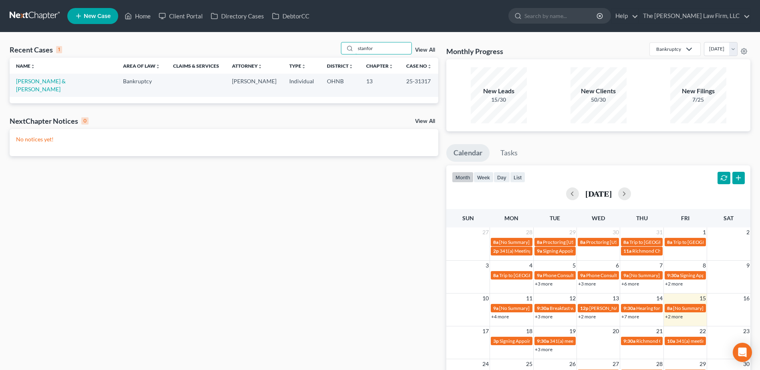
type input "stanfor"
